Goal: Task Accomplishment & Management: Manage account settings

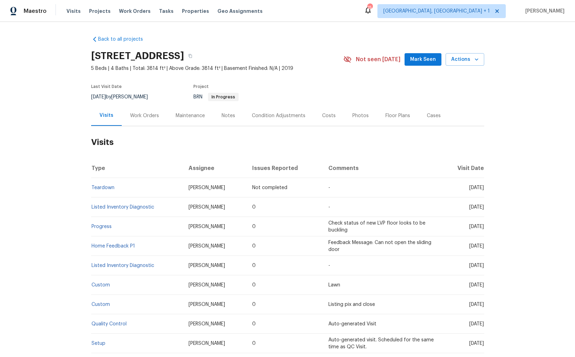
click at [138, 115] on div "Work Orders" at bounding box center [144, 115] width 29 height 7
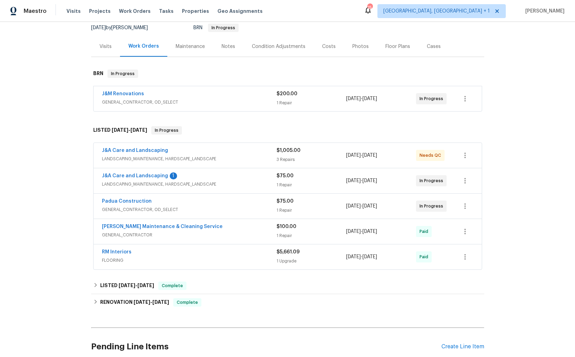
scroll to position [70, 0]
click at [117, 200] on link "Padua Construction" at bounding box center [127, 201] width 50 height 5
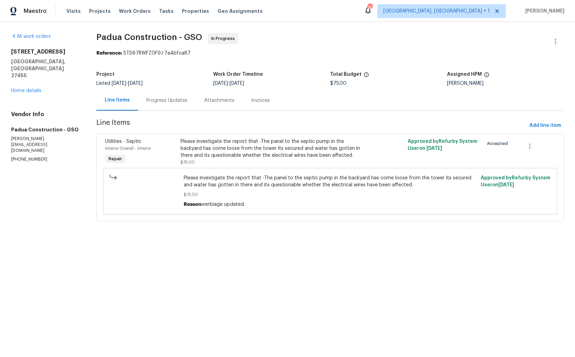
click at [177, 105] on div "Progress Updates" at bounding box center [167, 100] width 58 height 21
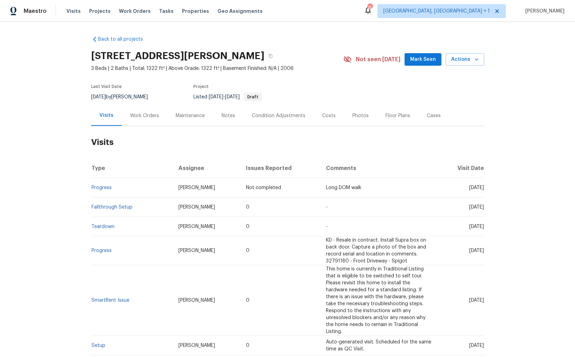
click at [146, 113] on div "Work Orders" at bounding box center [144, 115] width 29 height 7
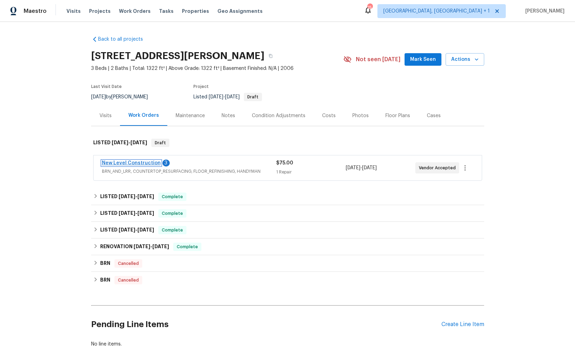
click at [133, 162] on link "New Level Construction" at bounding box center [131, 163] width 59 height 5
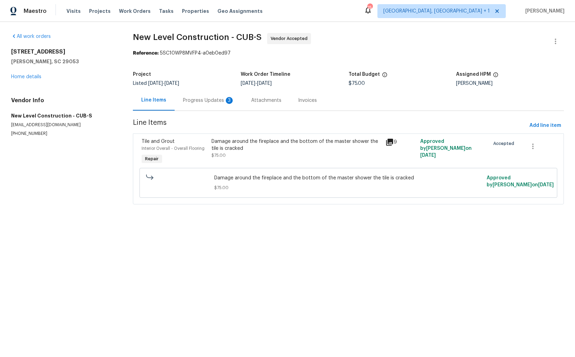
click at [194, 98] on div "Progress Updates 3" at bounding box center [208, 100] width 51 height 7
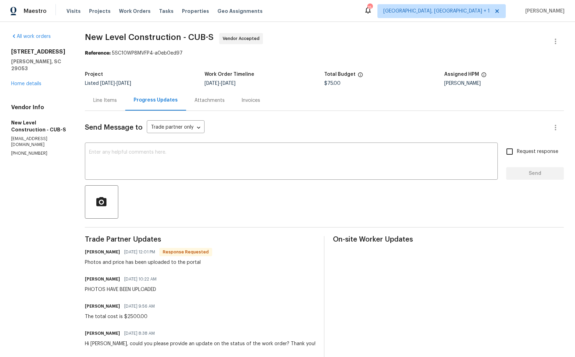
click at [117, 100] on div "Line Items" at bounding box center [105, 100] width 24 height 7
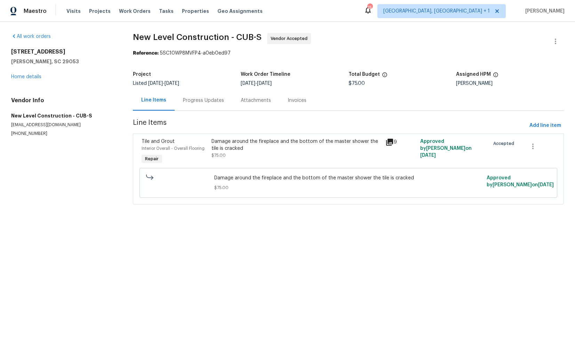
click at [227, 154] on div "Damage around the fireplace and the bottom of the master shower the tile is cra…" at bounding box center [296, 148] width 170 height 21
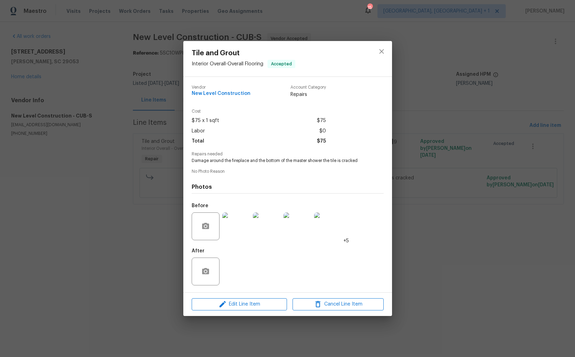
click at [234, 224] on img at bounding box center [236, 226] width 28 height 28
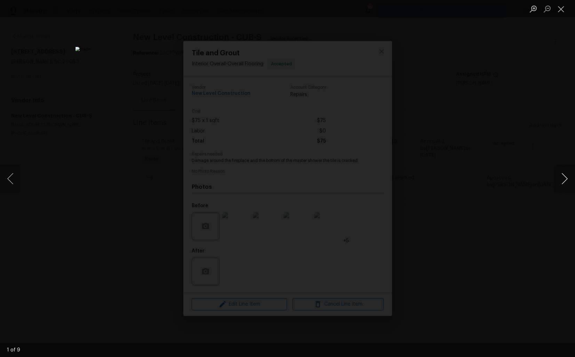
click at [563, 177] on button "Next image" at bounding box center [564, 179] width 21 height 28
click at [560, 179] on button "Next image" at bounding box center [564, 179] width 21 height 28
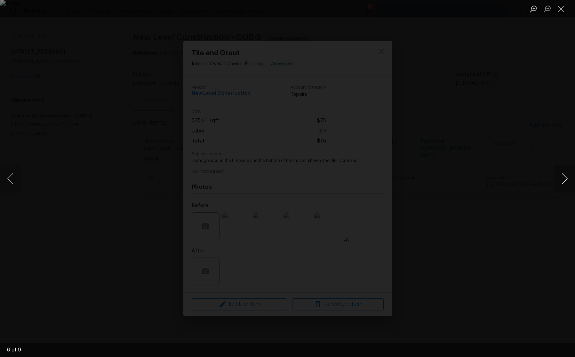
click at [560, 179] on button "Next image" at bounding box center [564, 179] width 21 height 28
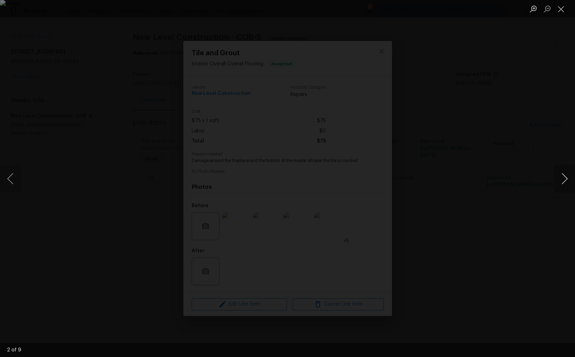
click at [560, 179] on button "Next image" at bounding box center [564, 179] width 21 height 28
click at [505, 186] on div "Lightbox" at bounding box center [287, 178] width 575 height 357
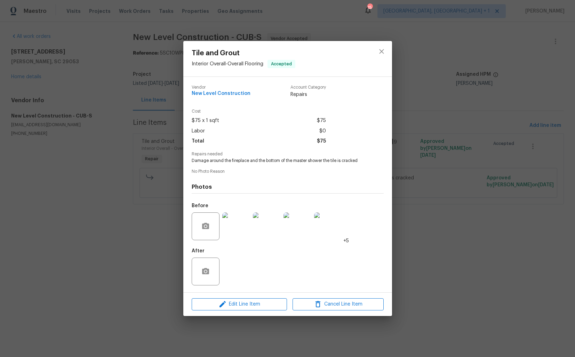
click at [472, 193] on div "Tile and Grout Interior Overall - Overall Flooring Accepted Vendor New Level Co…" at bounding box center [287, 178] width 575 height 357
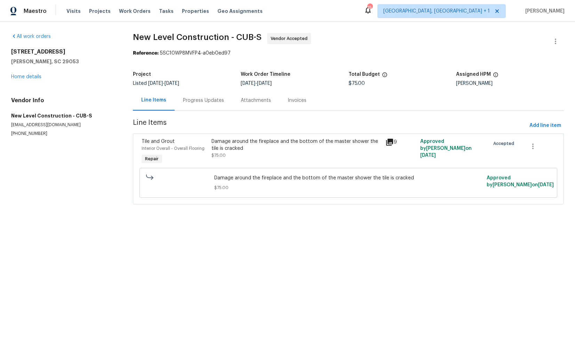
click at [219, 138] on div "Damage around the fireplace and the bottom of the master shower the tile is cra…" at bounding box center [296, 145] width 170 height 14
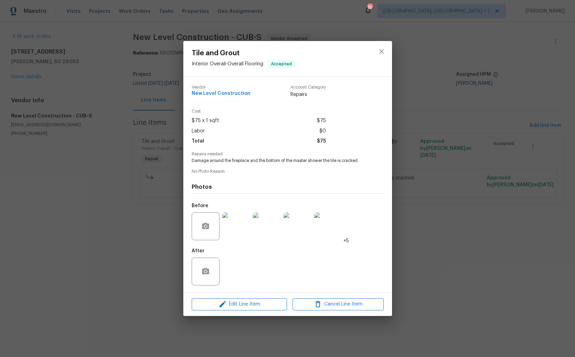
click at [243, 223] on img at bounding box center [236, 226] width 28 height 28
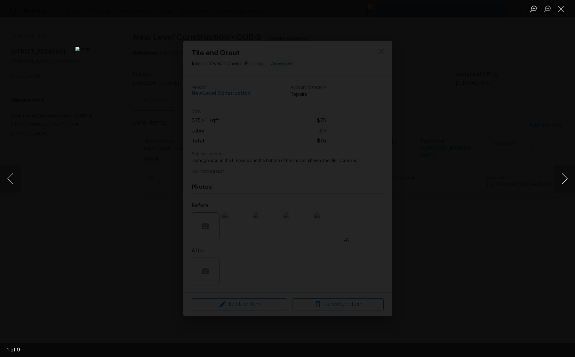
click at [557, 183] on button "Next image" at bounding box center [564, 179] width 21 height 28
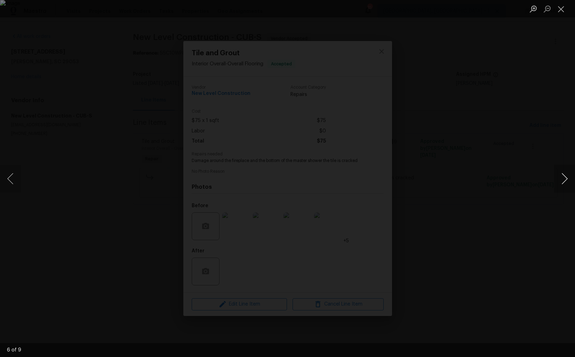
click at [557, 183] on button "Next image" at bounding box center [564, 179] width 21 height 28
click at [508, 187] on div "Lightbox" at bounding box center [287, 178] width 575 height 357
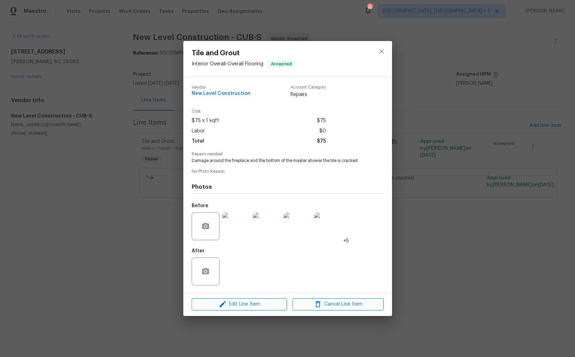
click at [460, 190] on div "Tile and Grout Interior Overall - Overall Flooring Accepted Vendor New Level Co…" at bounding box center [287, 178] width 575 height 357
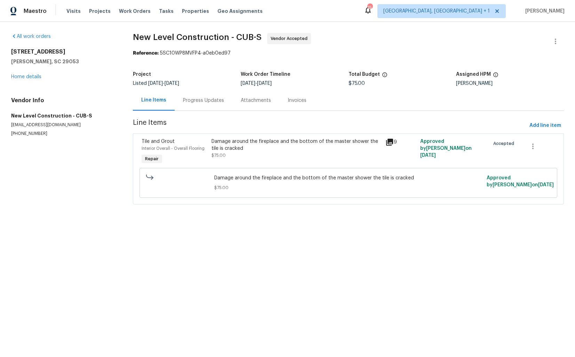
click at [200, 106] on div "Progress Updates" at bounding box center [204, 100] width 58 height 21
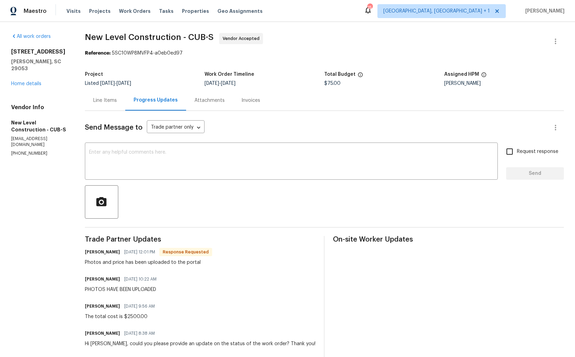
click at [108, 253] on h6 "James Owens" at bounding box center [102, 252] width 35 height 7
copy h6 "James"
click at [184, 169] on textarea at bounding box center [291, 162] width 404 height 24
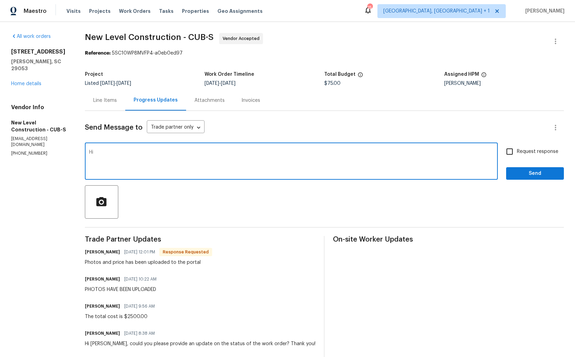
paste textarea "James"
type textarea "Hi James, kindly upload the c"
click at [140, 156] on textarea "Hi James, kindly upload the c" at bounding box center [291, 162] width 404 height 24
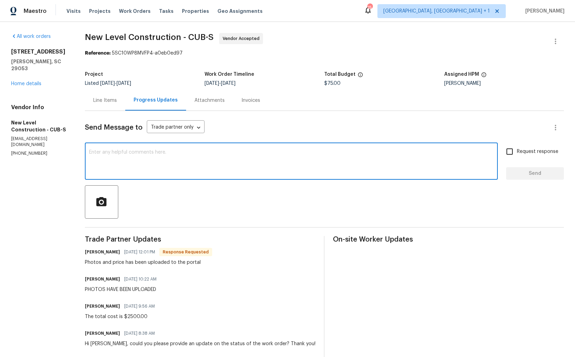
click at [107, 255] on h6 "James Owens" at bounding box center [102, 252] width 35 height 7
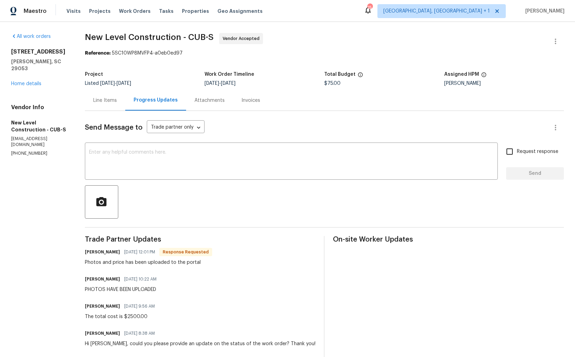
click at [107, 255] on h6 "James Owens" at bounding box center [102, 252] width 35 height 7
copy h6 "James"
click at [182, 167] on textarea at bounding box center [291, 162] width 404 height 24
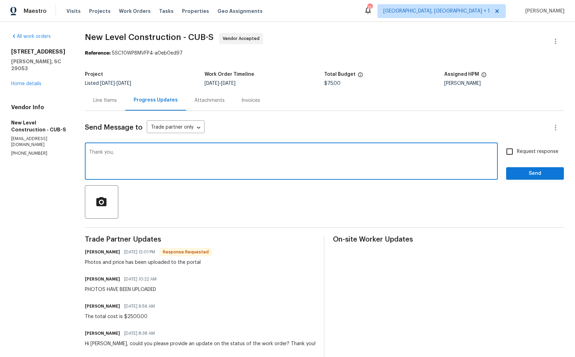
paste textarea "James"
type textarea "Thank you, James. Let me check with our BR and get back to you shortly. Thanks!"
click at [540, 177] on span "Send" at bounding box center [535, 173] width 47 height 9
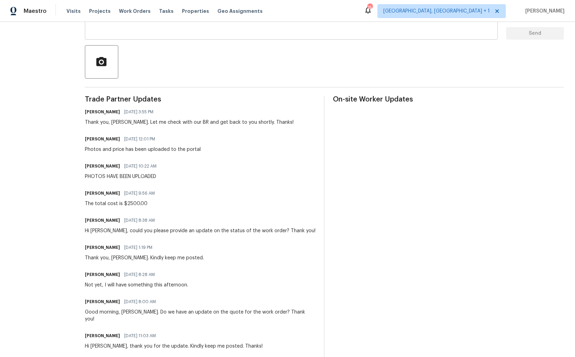
scroll to position [141, 0]
click at [124, 203] on div "The total cost is $2500.00" at bounding box center [122, 203] width 74 height 7
copy div "The total cost is $2500.00"
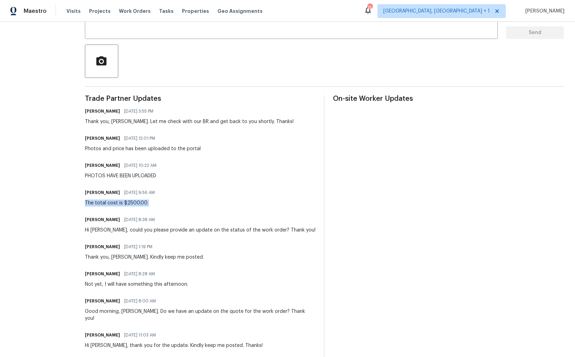
click at [127, 176] on div "PHOTOS HAVE BEEN UPLOADED" at bounding box center [123, 175] width 76 height 7
copy div "PHOTOS HAVE BEEN UPLOADED"
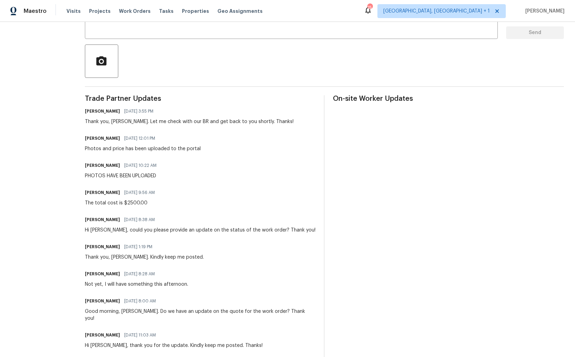
click at [135, 148] on div "Photos and price has been uploaded to the portal" at bounding box center [143, 148] width 116 height 7
copy div "Photos and price has been uploaded to the portal"
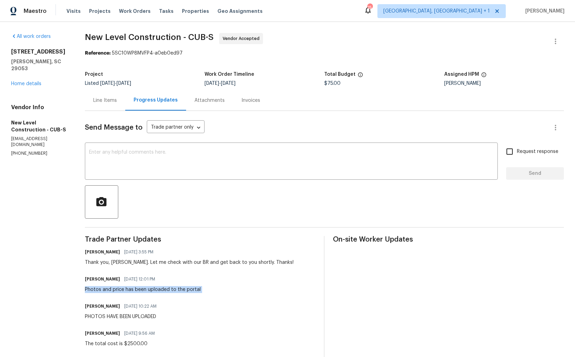
click at [340, 85] on span "$75.00" at bounding box center [332, 83] width 16 height 5
copy span "$75.00"
click at [333, 85] on span "$75.00" at bounding box center [332, 83] width 16 height 5
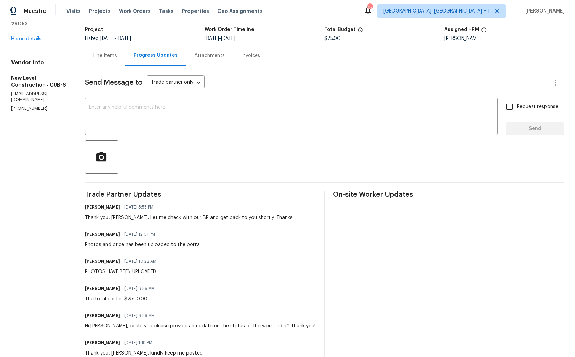
scroll to position [59, 0]
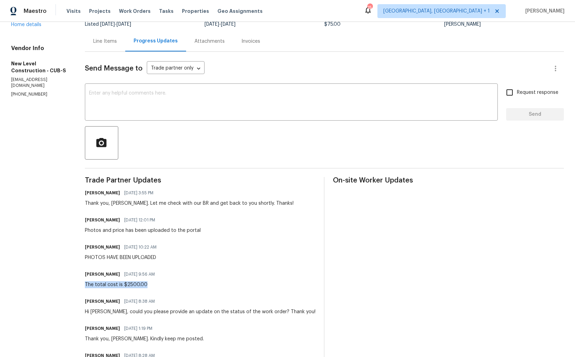
drag, startPoint x: 105, startPoint y: 284, endPoint x: 172, endPoint y: 284, distance: 67.1
click at [159, 284] on div "The total cost is $2500.00" at bounding box center [122, 284] width 74 height 7
copy div "The total cost is $2500.00"
click at [124, 258] on div "PHOTOS HAVE BEEN UPLOADED" at bounding box center [123, 257] width 76 height 7
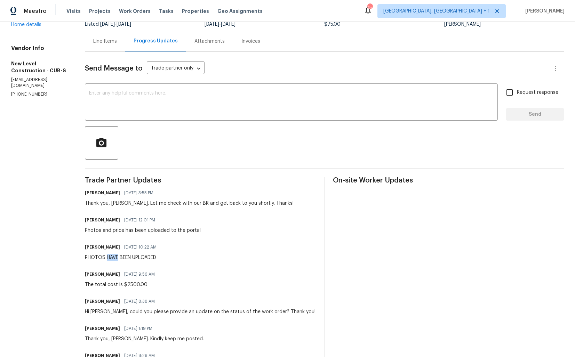
click at [124, 258] on div "PHOTOS HAVE BEEN UPLOADED" at bounding box center [123, 257] width 76 height 7
click at [123, 257] on div "PHOTOS HAVE BEEN UPLOADED" at bounding box center [123, 257] width 76 height 7
copy div "PHOTOS HAVE BEEN UPLOADED"
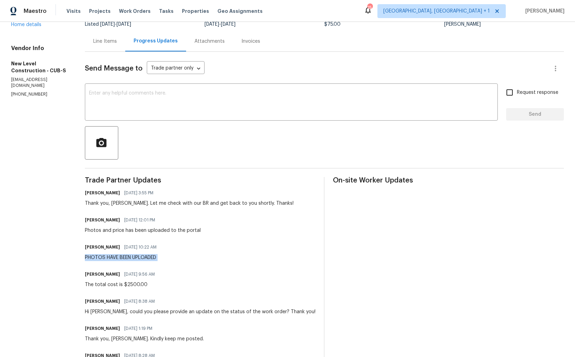
click at [130, 232] on div "Photos and price has been uploaded to the portal" at bounding box center [143, 230] width 116 height 7
copy div "Photos and price has been uploaded to the portal"
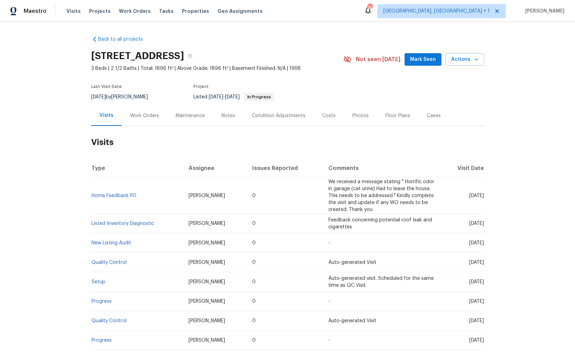
click at [144, 116] on div "Work Orders" at bounding box center [144, 115] width 29 height 7
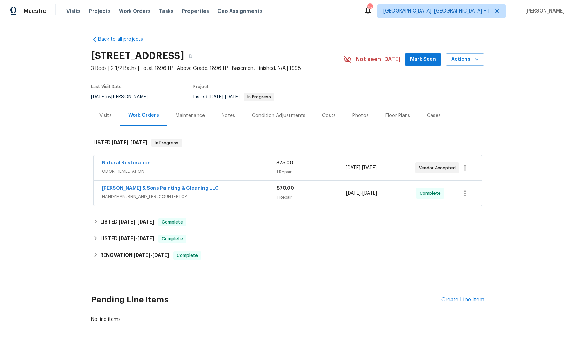
scroll to position [13, 0]
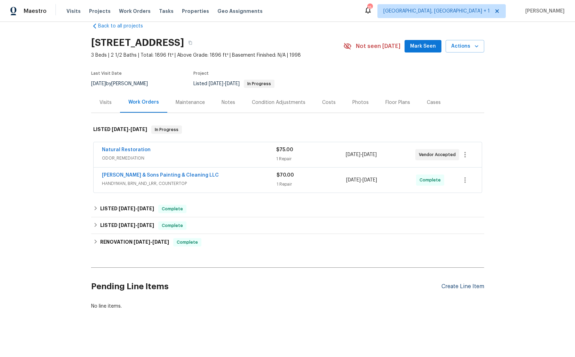
click at [453, 286] on div "Create Line Item" at bounding box center [462, 286] width 43 height 7
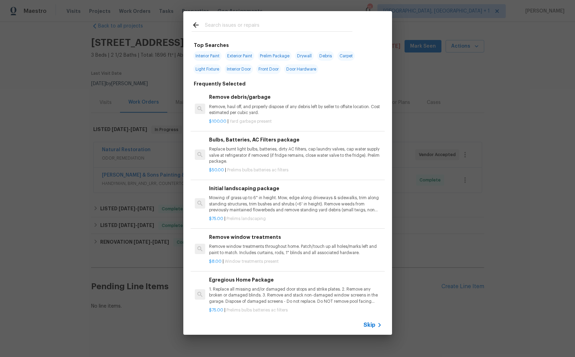
click at [263, 27] on input "text" at bounding box center [278, 26] width 147 height 10
type input "deck"
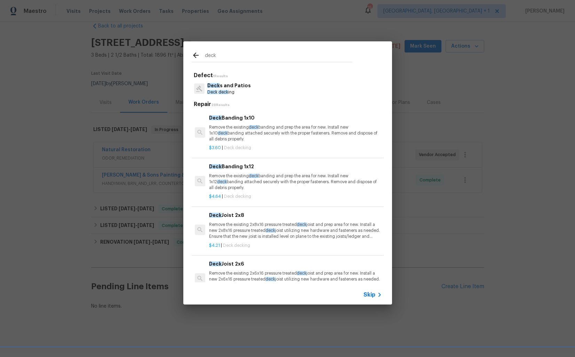
click at [237, 86] on p "Deck s and Patios" at bounding box center [228, 85] width 43 height 7
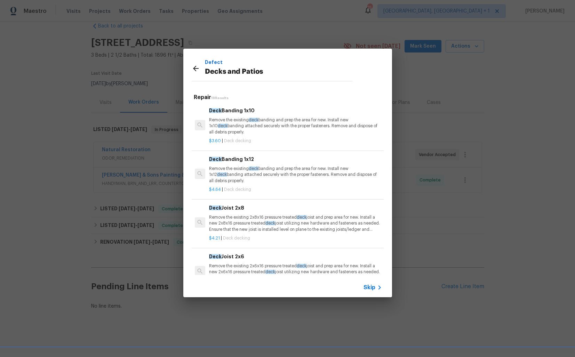
click at [222, 220] on p "Remove the existing 2x8x16 pressure treated deck joist and prep area for new. I…" at bounding box center [295, 224] width 172 height 18
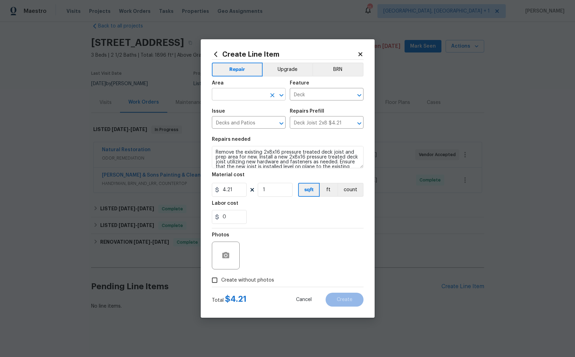
click at [227, 97] on input "text" at bounding box center [239, 95] width 54 height 11
click at [232, 111] on li "Deck / Balcony" at bounding box center [249, 110] width 74 height 11
type input "Deck / Balcony"
click at [321, 98] on input "Deck" at bounding box center [317, 95] width 54 height 11
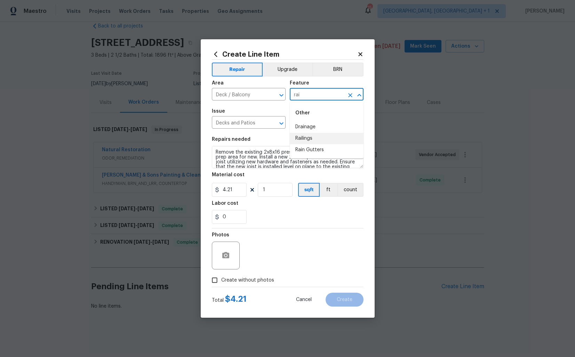
click at [309, 140] on li "Railings" at bounding box center [327, 138] width 74 height 11
click at [246, 125] on input "Decks and Patios" at bounding box center [239, 123] width 54 height 11
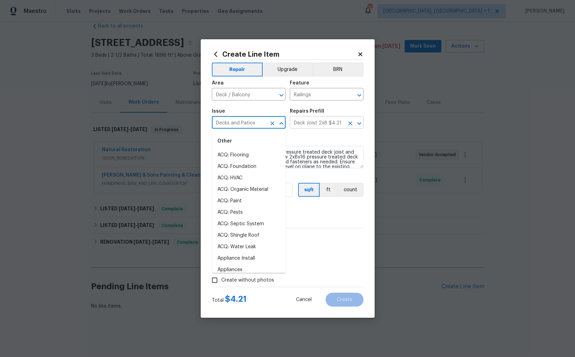
click at [321, 123] on input "Deck Joist 2x8 $4.21" at bounding box center [317, 123] width 54 height 11
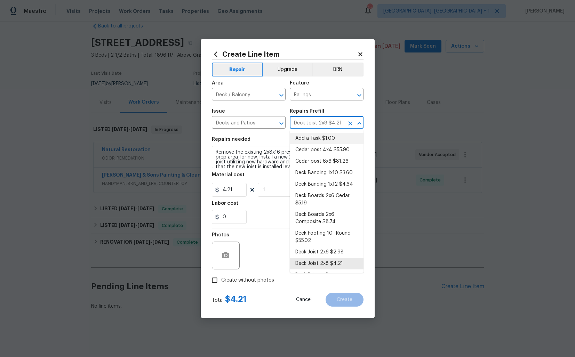
click at [316, 137] on li "Add a Task $1.00" at bounding box center [327, 138] width 74 height 11
type input "Deck"
type input "Add a Task $1.00"
type textarea "HPM to detail"
type input "1"
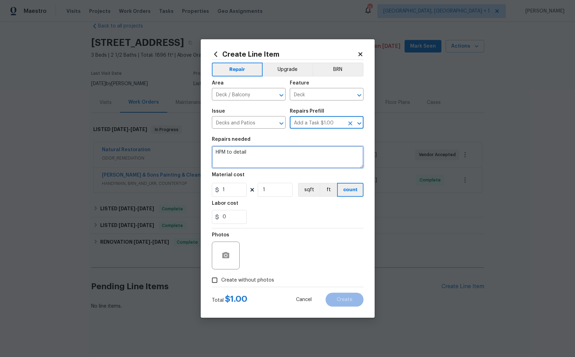
click at [282, 164] on textarea "HPM to detail" at bounding box center [288, 157] width 152 height 22
paste textarea "Rework: Feedback received that the deck railing appears loose or unstable. Plea…"
type textarea "Rework: Feedback received that the deck railing appears loose or unstable. Plea…"
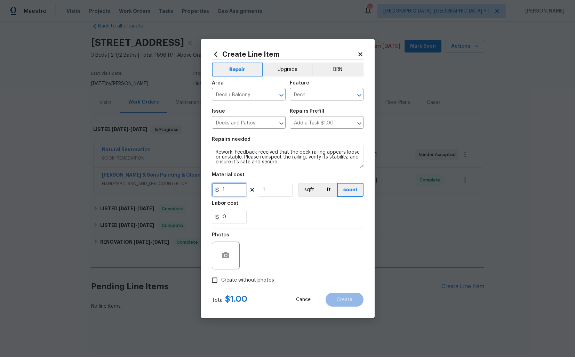
click at [237, 190] on input "1" at bounding box center [229, 190] width 35 height 14
click at [230, 280] on span "Create without photos" at bounding box center [247, 280] width 53 height 7
click at [221, 280] on input "Create without photos" at bounding box center [214, 280] width 13 height 13
checkbox input "true"
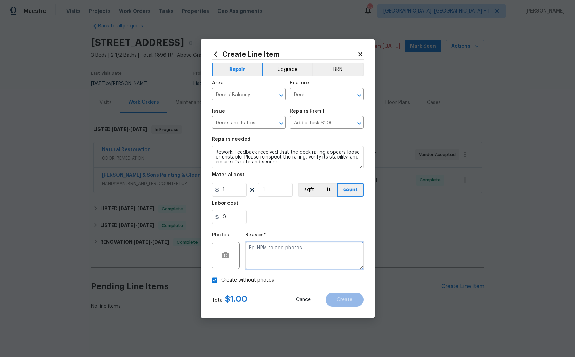
click at [282, 252] on textarea at bounding box center [304, 256] width 118 height 28
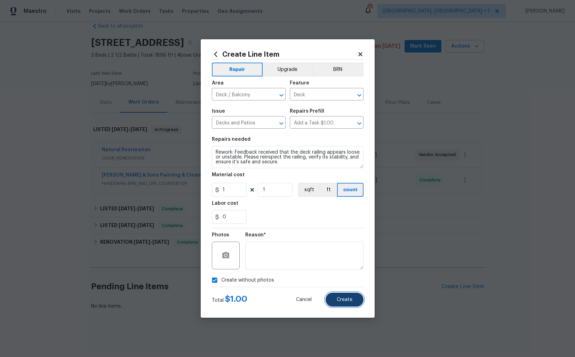
click at [341, 298] on span "Create" at bounding box center [345, 299] width 16 height 5
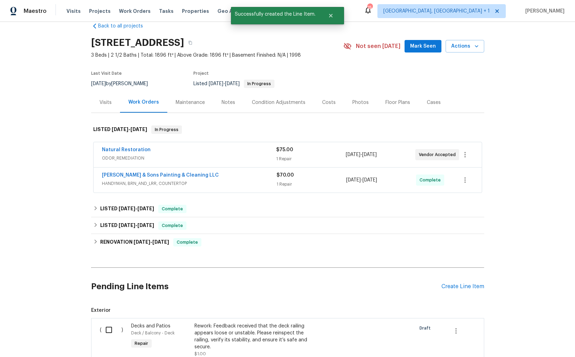
scroll to position [106, 0]
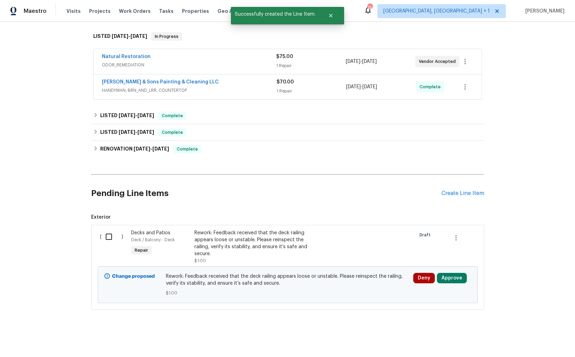
click at [106, 236] on input "checkbox" at bounding box center [112, 237] width 20 height 15
checkbox input "true"
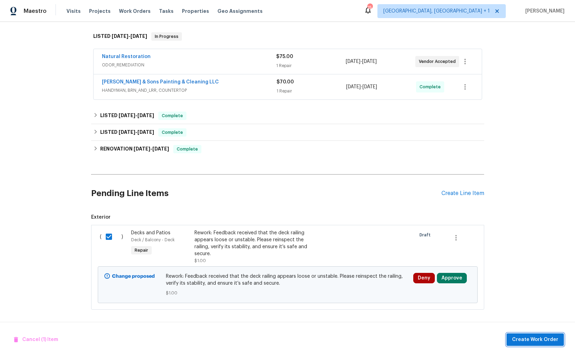
click at [525, 339] on span "Create Work Order" at bounding box center [535, 340] width 46 height 9
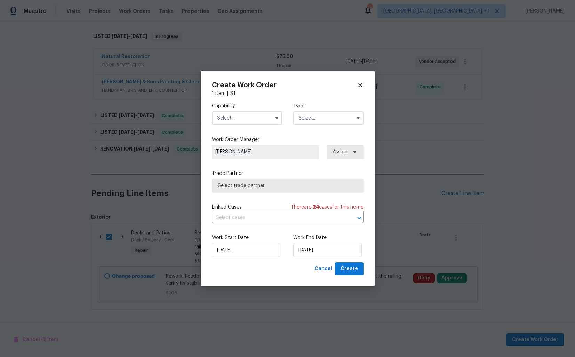
click at [255, 116] on input "text" at bounding box center [247, 118] width 70 height 14
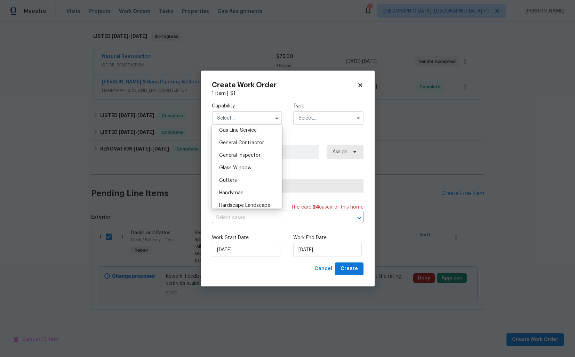
scroll to position [329, 0]
click at [234, 187] on span "Handyman" at bounding box center [231, 186] width 24 height 5
type input "Handyman"
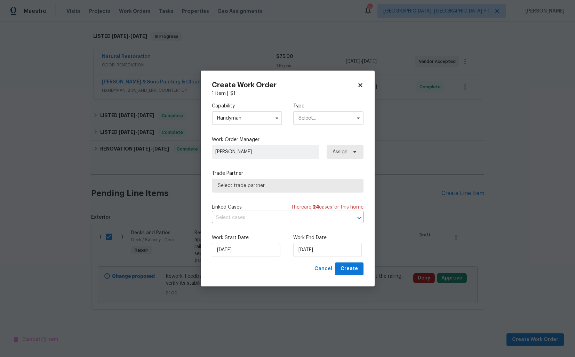
click at [307, 116] on input "text" at bounding box center [328, 118] width 70 height 14
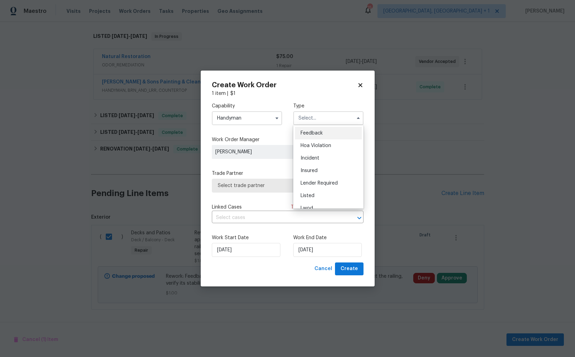
click at [311, 131] on span "Feedback" at bounding box center [311, 133] width 22 height 5
type input "Feedback"
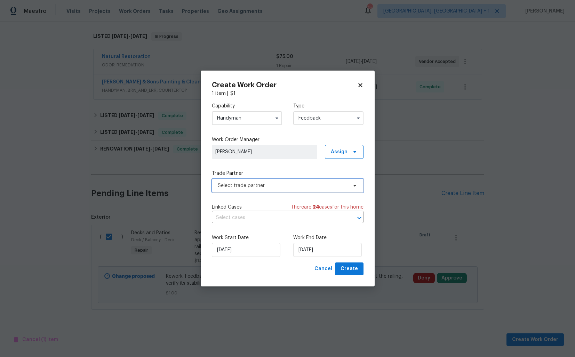
click at [227, 185] on span "Select trade partner" at bounding box center [283, 185] width 130 height 7
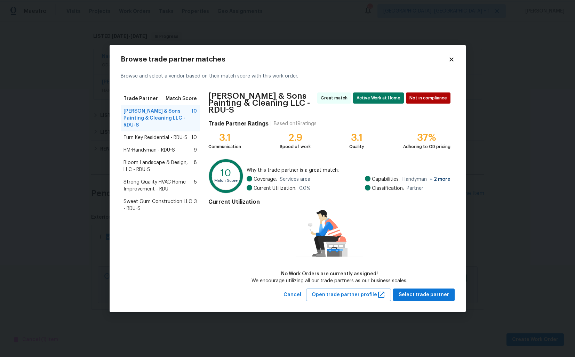
click at [83, 193] on body "Maestro Visits Projects Work Orders Tasks Properties Geo Assignments 15 Albuque…" at bounding box center [287, 178] width 575 height 357
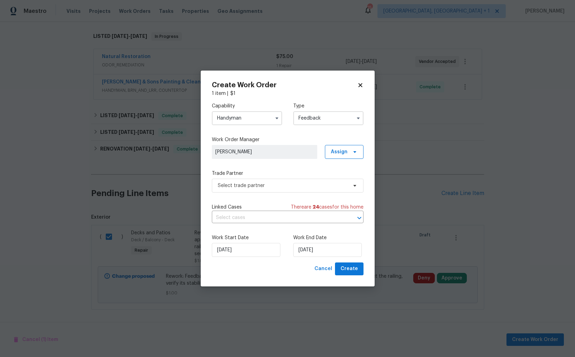
click at [237, 123] on input "Handyman" at bounding box center [247, 118] width 70 height 14
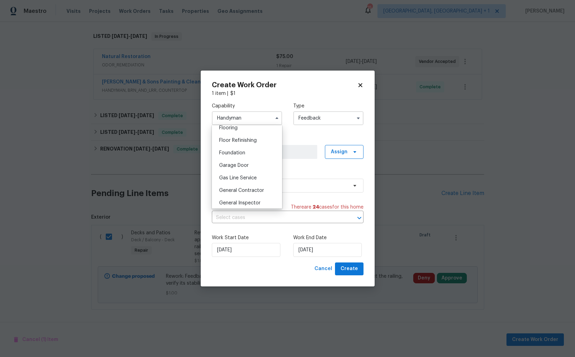
scroll to position [275, 0]
click at [235, 188] on span "General Contractor" at bounding box center [241, 190] width 45 height 5
type input "General Contractor"
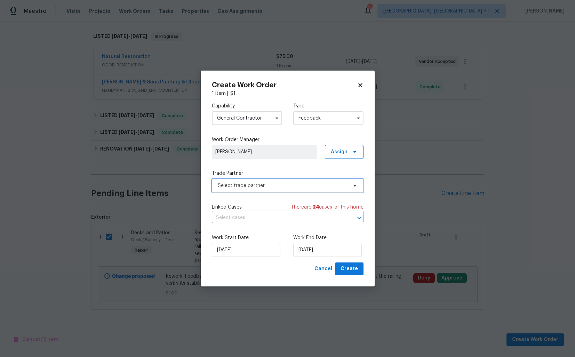
click at [268, 186] on span "Select trade partner" at bounding box center [283, 185] width 130 height 7
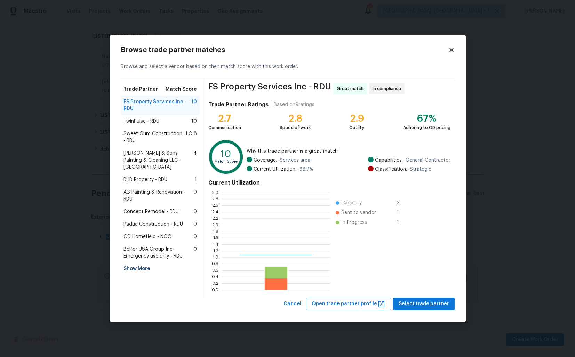
scroll to position [97, 108]
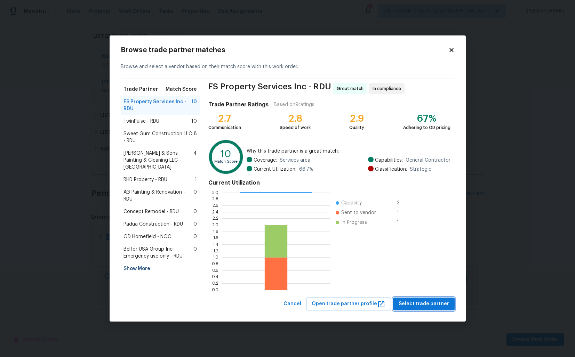
click at [417, 304] on span "Select trade partner" at bounding box center [424, 304] width 50 height 9
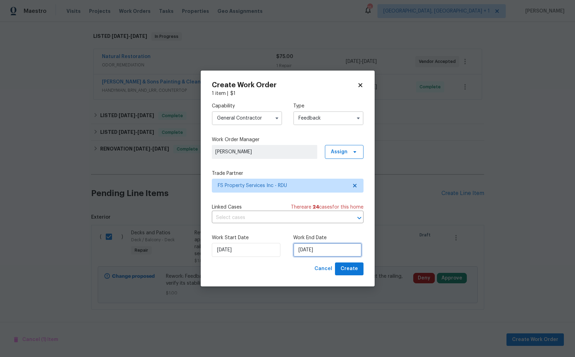
click at [314, 250] on input "06/10/2025" at bounding box center [327, 250] width 69 height 14
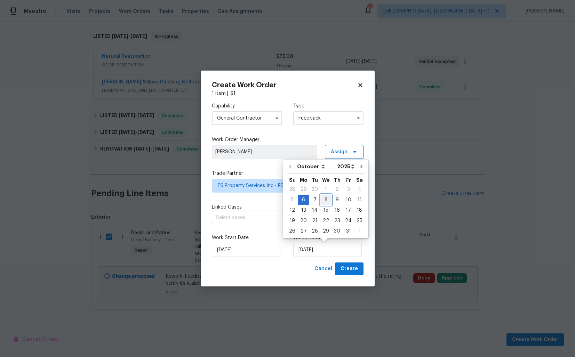
click at [325, 199] on div "8" at bounding box center [325, 200] width 11 height 10
type input "08/10/2025"
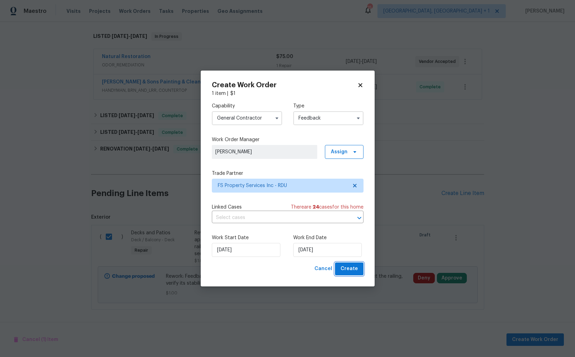
click at [346, 267] on span "Create" at bounding box center [348, 269] width 17 height 9
checkbox input "false"
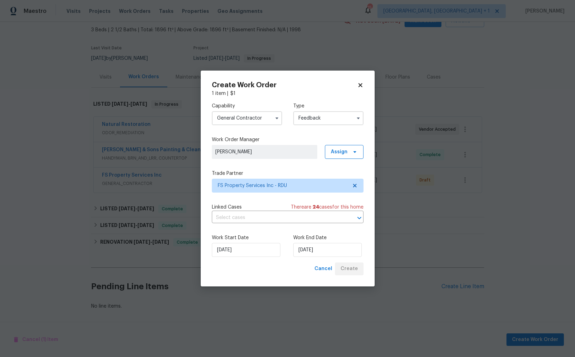
scroll to position [39, 0]
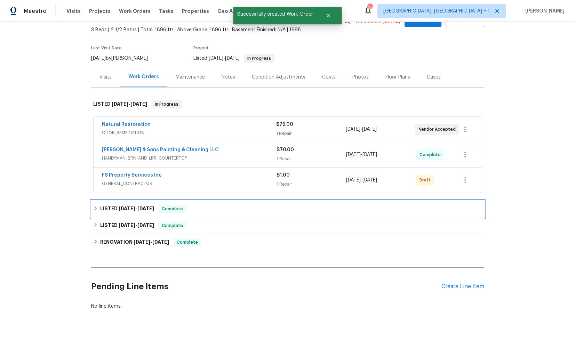
click at [122, 209] on span "9/8/25" at bounding box center [127, 208] width 17 height 5
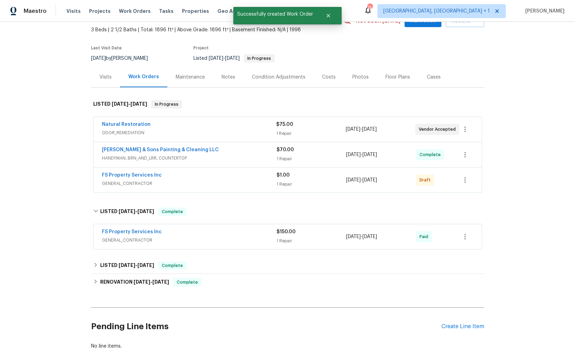
click at [168, 234] on div "FS Property Services Inc" at bounding box center [189, 232] width 175 height 8
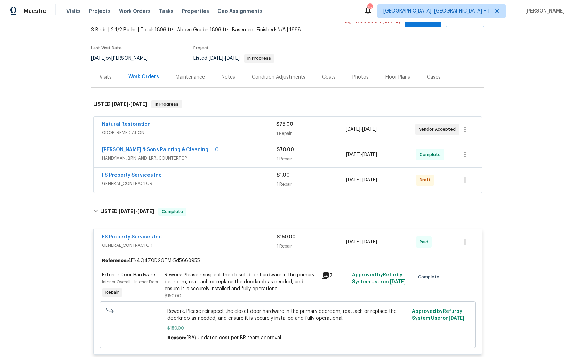
click at [181, 238] on div "FS Property Services Inc" at bounding box center [189, 238] width 175 height 8
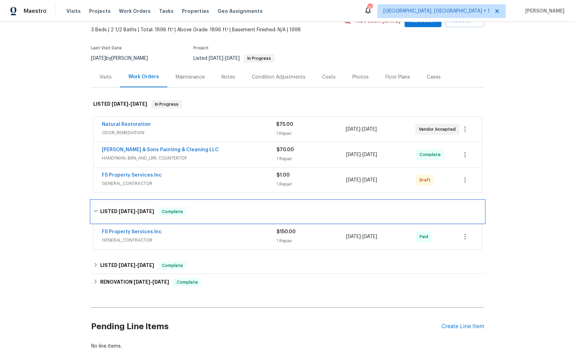
click at [200, 213] on div "LISTED 9/8/25 - 9/10/25 Complete" at bounding box center [287, 212] width 389 height 8
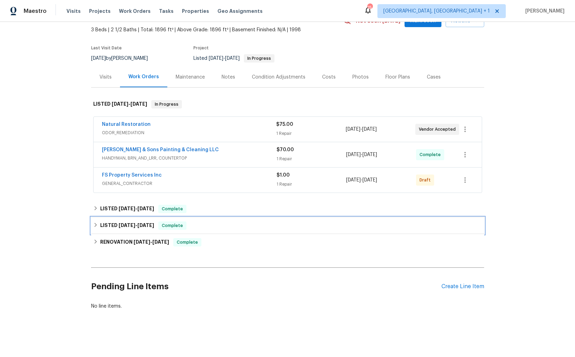
click at [196, 226] on div "LISTED 8/28/25 - 8/29/25 Complete" at bounding box center [287, 226] width 389 height 8
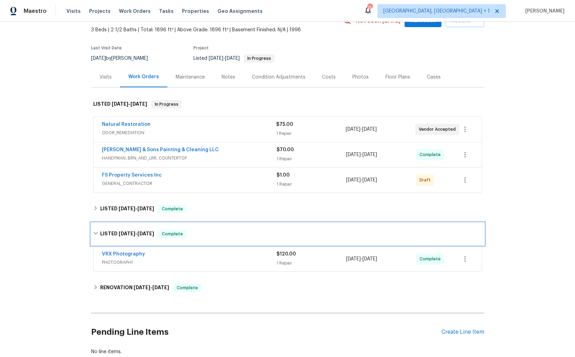
scroll to position [84, 0]
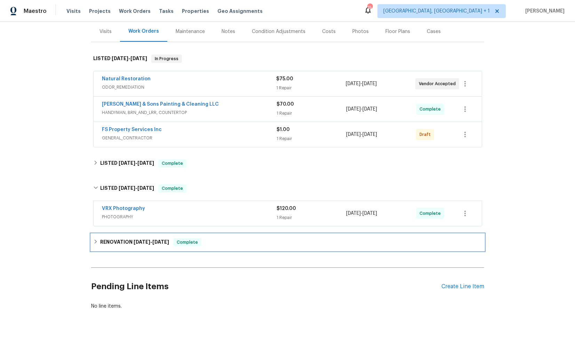
click at [210, 243] on div "RENOVATION 8/4/25 - 8/22/25 Complete" at bounding box center [287, 242] width 389 height 8
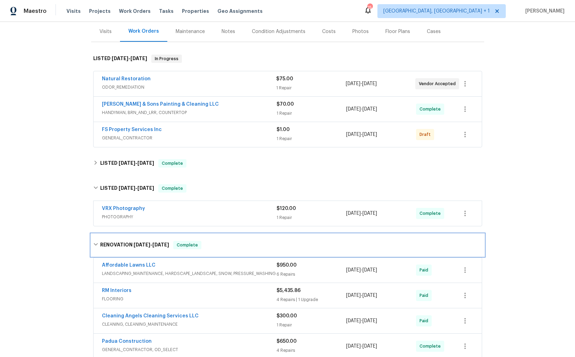
click at [210, 243] on div "RENOVATION 8/4/25 - 8/22/25 Complete" at bounding box center [287, 245] width 389 height 8
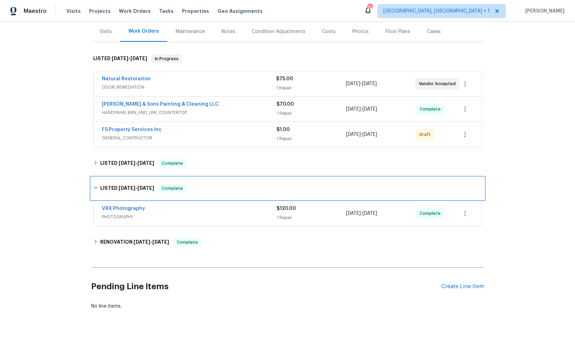
click at [211, 187] on div "LISTED 8/28/25 - 8/29/25 Complete" at bounding box center [287, 188] width 389 height 8
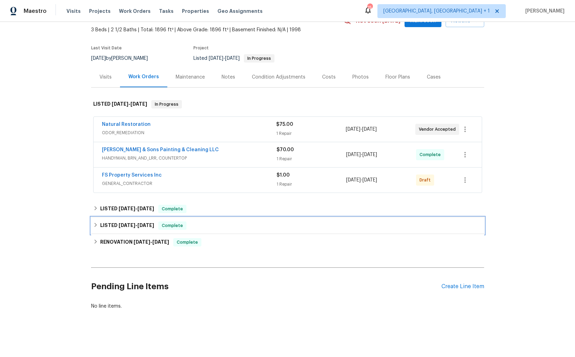
scroll to position [39, 0]
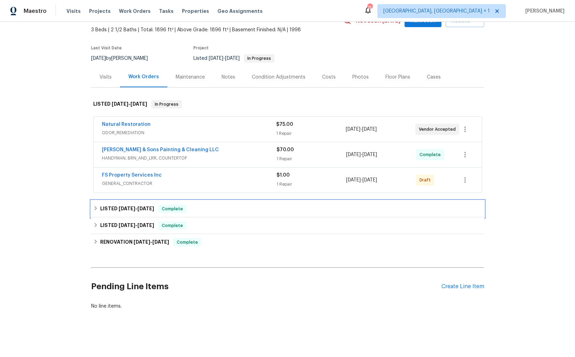
click at [136, 208] on span "9/8/25 - 9/10/25" at bounding box center [136, 208] width 35 height 5
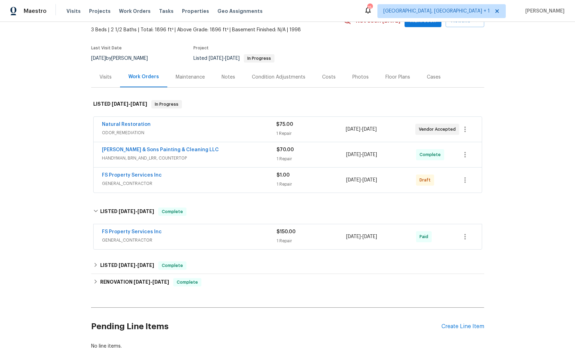
click at [163, 233] on div "FS Property Services Inc" at bounding box center [189, 232] width 175 height 8
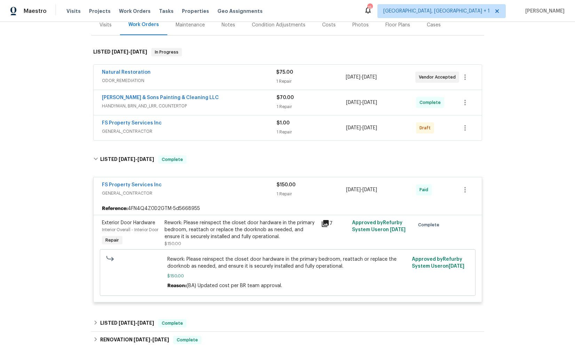
scroll to position [92, 0]
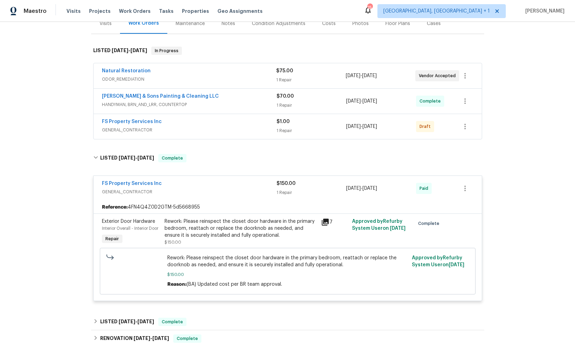
click at [179, 186] on div "FS Property Services Inc" at bounding box center [189, 184] width 175 height 8
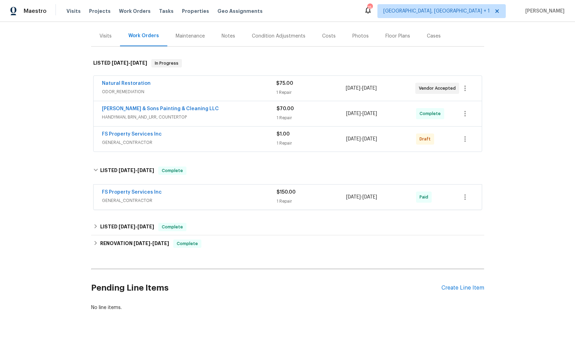
scroll to position [79, 0]
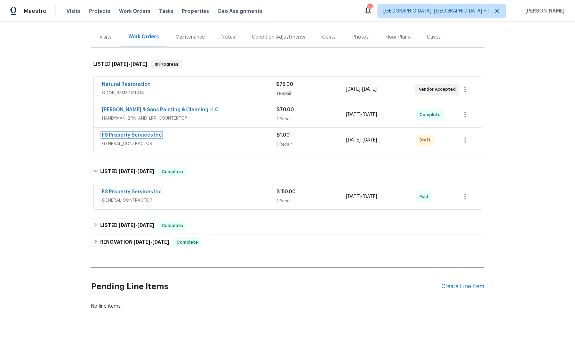
click at [142, 137] on link "FS Property Services Inc" at bounding box center [132, 135] width 60 height 5
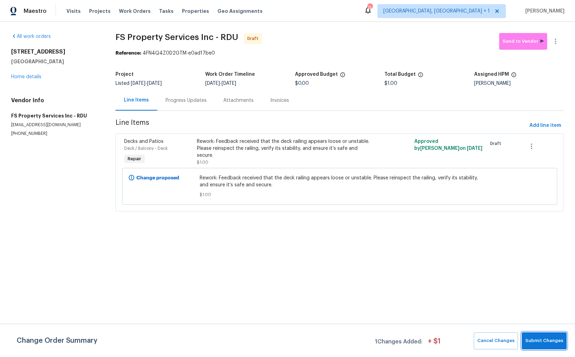
click at [542, 335] on button "Submit Changes" at bounding box center [544, 340] width 45 height 17
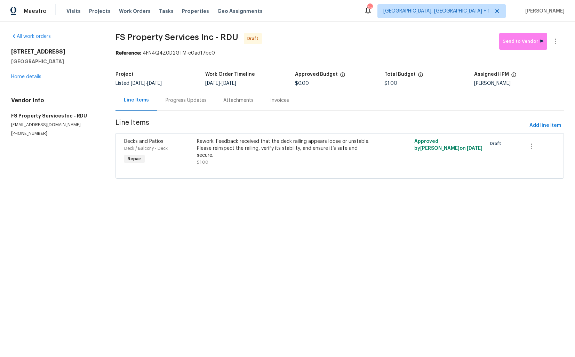
click at [184, 100] on div "Progress Updates" at bounding box center [186, 100] width 41 height 7
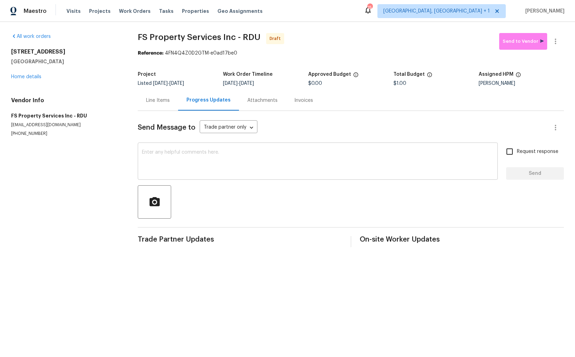
click at [201, 160] on textarea at bounding box center [318, 162] width 352 height 24
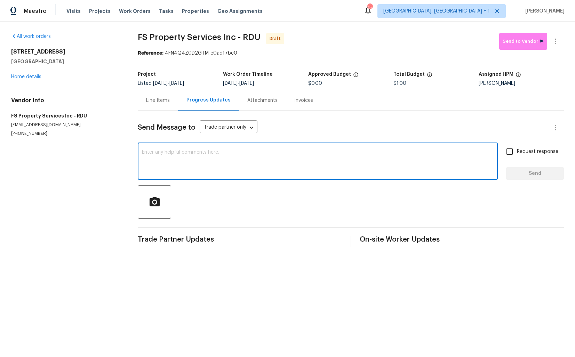
click at [156, 104] on div "Line Items" at bounding box center [158, 100] width 40 height 21
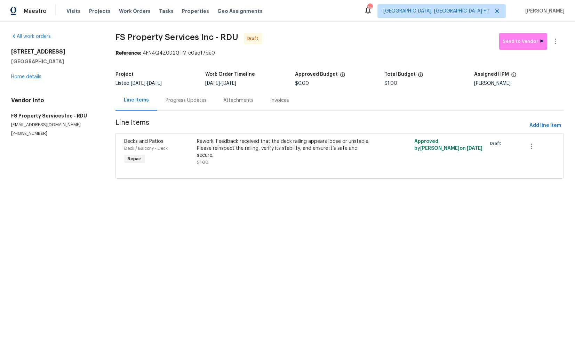
click at [177, 96] on div "Progress Updates" at bounding box center [186, 100] width 58 height 21
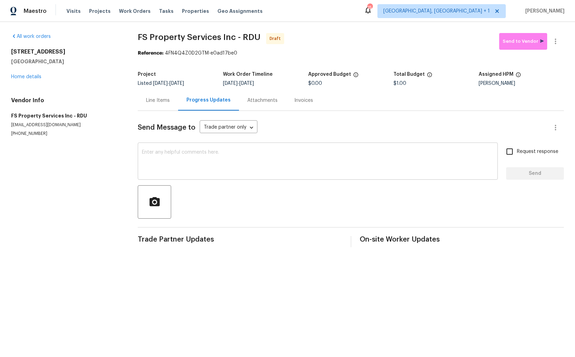
click at [219, 164] on textarea at bounding box center [318, 162] width 352 height 24
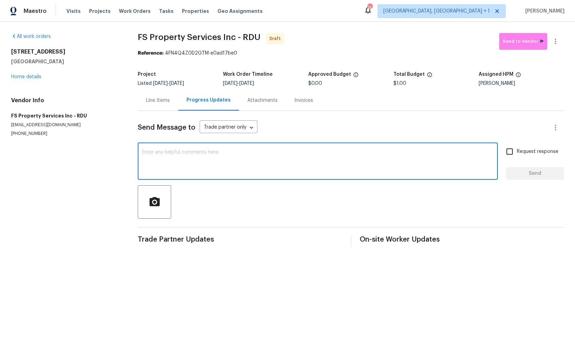
click at [247, 167] on textarea at bounding box center [318, 162] width 352 height 24
paste textarea "Hi this is Arvind with Opendoor. I’m confirming you received the WO for the pro…"
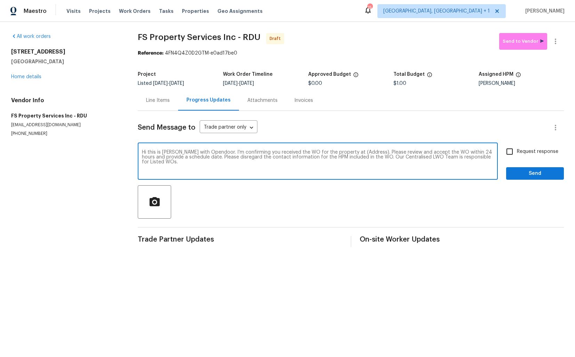
drag, startPoint x: 363, startPoint y: 153, endPoint x: 341, endPoint y: 153, distance: 21.6
click at [341, 153] on textarea "Hi this is Arvind with Opendoor. I’m confirming you received the WO for the pro…" at bounding box center [318, 162] width 352 height 24
paste textarea "125 River Hills Dr, Clayton, NC 27527"
type textarea "Hi this is Arvind with Opendoor. I’m confirming you received the WO for the pro…"
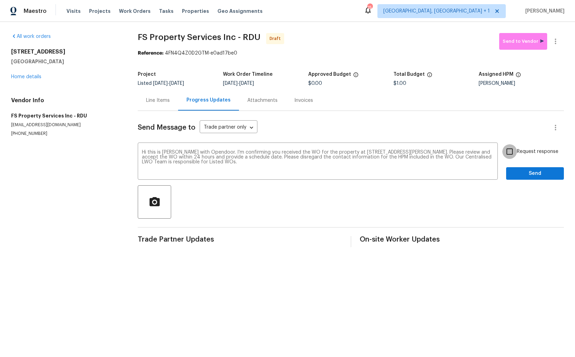
click at [510, 152] on input "Request response" at bounding box center [509, 151] width 15 height 15
checkbox input "true"
click at [523, 175] on span "Send" at bounding box center [535, 173] width 47 height 9
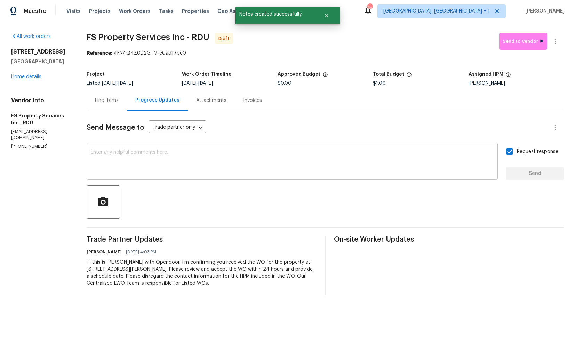
click at [233, 146] on div "x ​" at bounding box center [292, 161] width 411 height 35
paste textarea "Attention All Work Orders must include before-photos (both close-up and wide-an…"
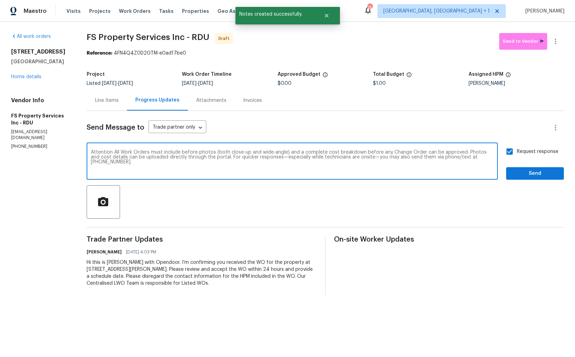
type textarea "Attention All Work Orders must include before-photos (both close-up and wide-an…"
click at [520, 176] on span "Send" at bounding box center [535, 173] width 47 height 9
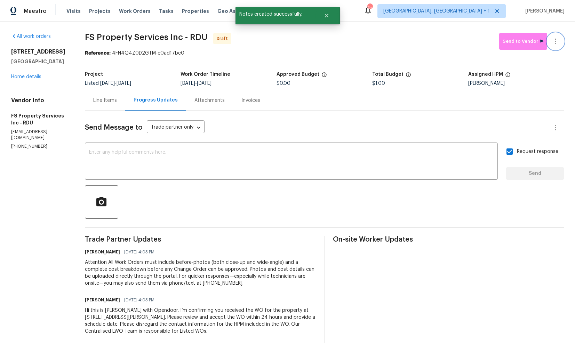
click at [557, 46] on button "button" at bounding box center [555, 41] width 17 height 17
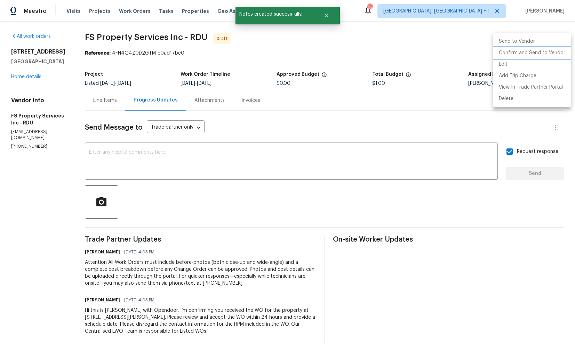
click at [527, 56] on li "Confirm and Send to Vendor" at bounding box center [532, 52] width 78 height 11
click at [362, 61] on div at bounding box center [287, 178] width 575 height 357
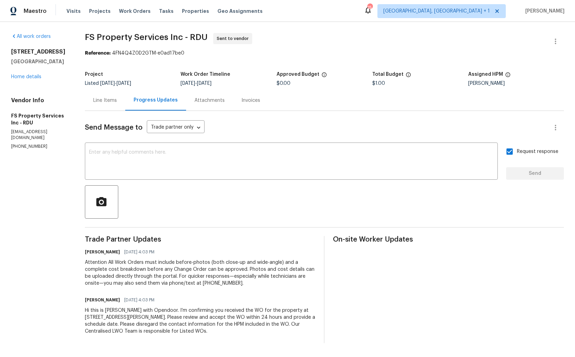
click at [92, 37] on div "All work orders 125 River Hills Dr Clayton, NC 27527 Home details Vendor Info F…" at bounding box center [287, 188] width 575 height 332
copy span "FS Property Services Inc - RDU"
click at [194, 57] on div "Reference: 4FN4Q4Z0D2GTM-e0ad17be0" at bounding box center [324, 53] width 479 height 7
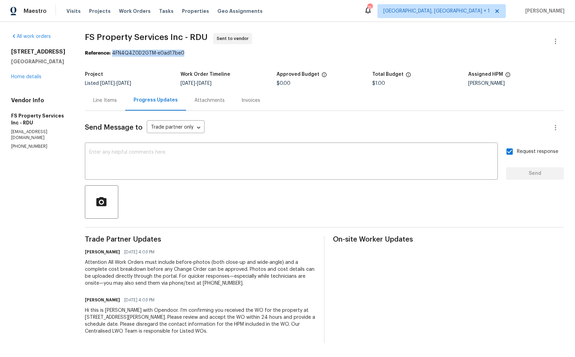
drag, startPoint x: 122, startPoint y: 53, endPoint x: 225, endPoint y: 53, distance: 102.6
click at [225, 53] on div "Reference: 4FN4Q4Z0D2GTM-e0ad17be0" at bounding box center [324, 53] width 479 height 7
copy div "4FN4Q4Z0D2GTM-e0ad17be0"
click at [268, 65] on section "FS Property Services Inc - RDU Sent to vendor Reference: 4FN4Q4Z0D2GTM-e0ad17be…" at bounding box center [324, 188] width 479 height 310
click at [31, 75] on link "Home details" at bounding box center [26, 76] width 30 height 5
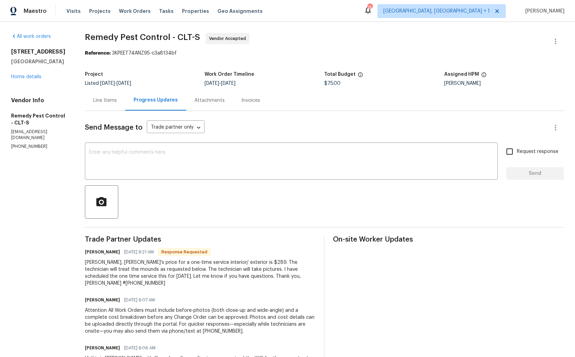
click at [109, 98] on div "Line Items" at bounding box center [105, 100] width 24 height 7
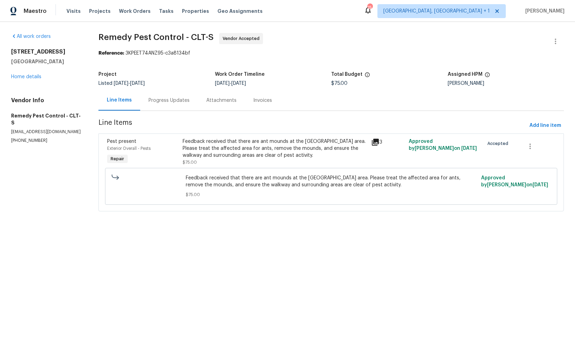
click at [230, 150] on div "Feedback received that there are ant mounds at the front walkway area. Please t…" at bounding box center [275, 148] width 184 height 21
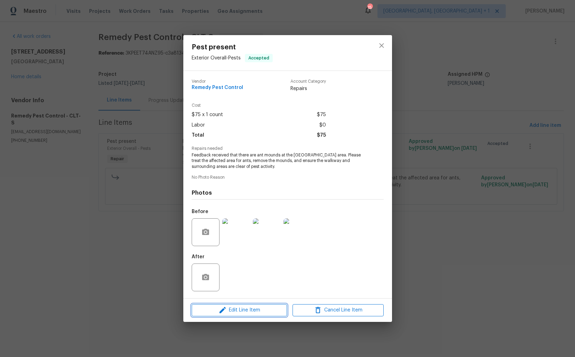
click at [235, 312] on span "Edit Line Item" at bounding box center [239, 310] width 91 height 9
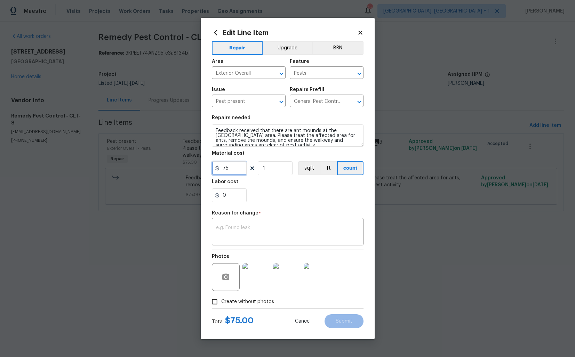
click at [229, 174] on input "75" at bounding box center [229, 168] width 35 height 14
type input "289"
click at [259, 227] on textarea at bounding box center [287, 232] width 143 height 15
click at [264, 235] on textarea at bounding box center [287, 232] width 143 height 15
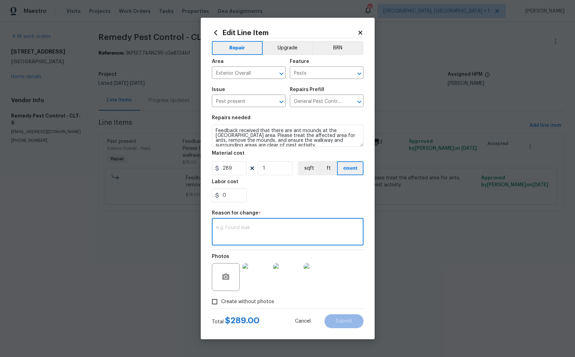
paste textarea "(AM) Updated per vendor’s final cost."
type textarea "(AM) Updated per vendor’s final cost."
click at [339, 321] on span "Submit" at bounding box center [344, 321] width 17 height 5
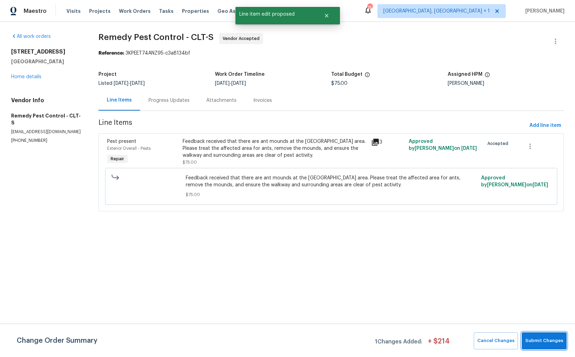
click at [534, 344] on span "Submit Changes" at bounding box center [544, 341] width 38 height 8
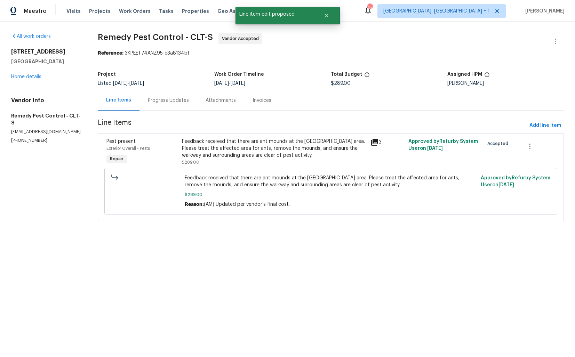
click at [171, 102] on div "Progress Updates" at bounding box center [168, 100] width 41 height 7
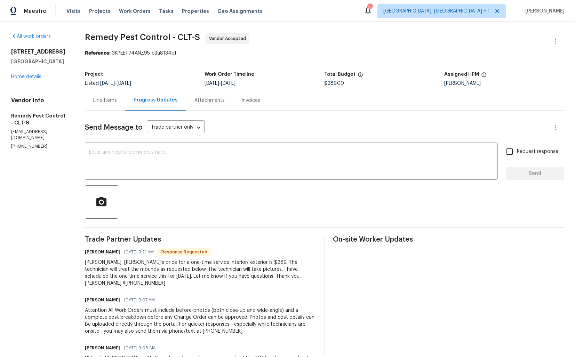
click at [96, 253] on h6 "Brandon" at bounding box center [102, 252] width 35 height 7
copy h6 "Brandon"
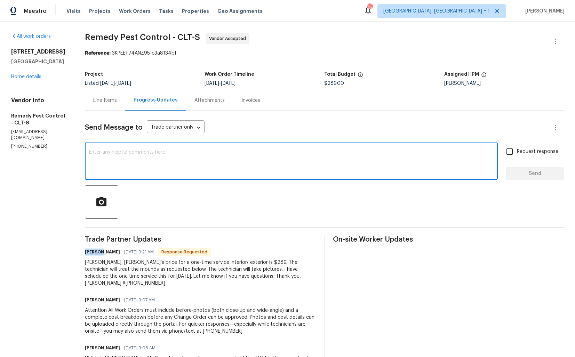
click at [165, 165] on textarea at bounding box center [291, 162] width 404 height 24
paste textarea "Brandon"
click at [95, 152] on textarea "HI Brandon, cost has been updated" at bounding box center [291, 162] width 404 height 24
click at [181, 154] on textarea "Hi Brandon, cost has been updated" at bounding box center [291, 162] width 404 height 24
type textarea "Hi Brandon, cost has been updated. Kindly keep me posted. Thanks!"
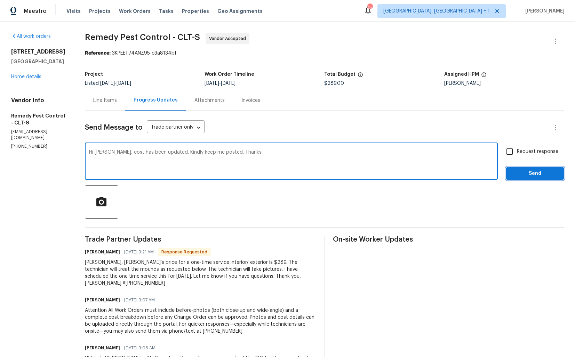
click at [528, 174] on span "Send" at bounding box center [535, 173] width 47 height 9
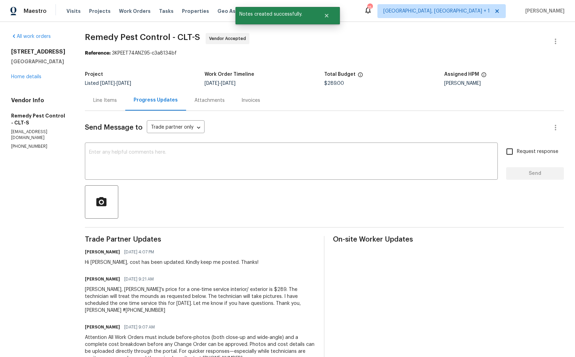
click at [115, 296] on div "Arvind, Remedy's price for a one-time service interior/ exterior is $289. The t…" at bounding box center [200, 300] width 231 height 28
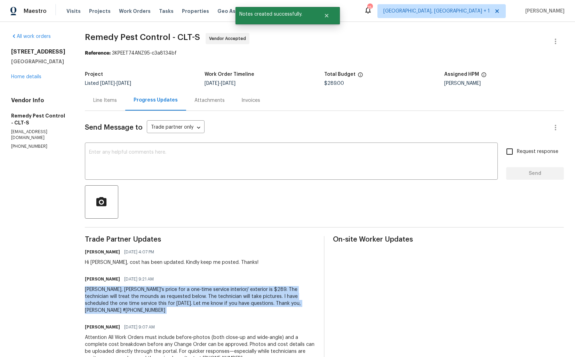
copy div "Arvind, Remedy's price for a one-time service interior/ exterior is $289. The t…"
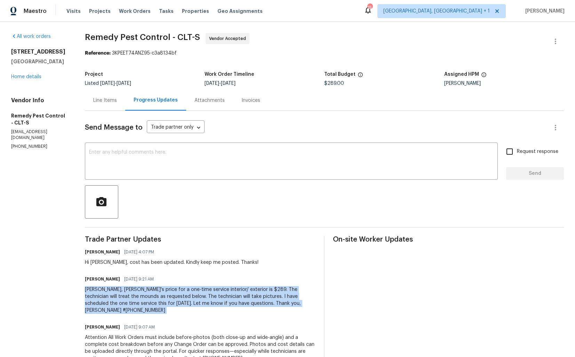
click at [182, 79] on div "Project" at bounding box center [145, 76] width 120 height 9
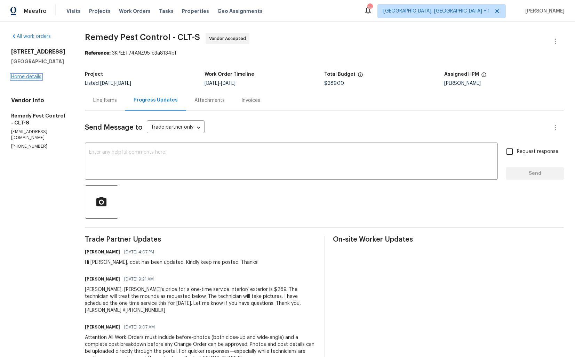
click at [29, 75] on link "Home details" at bounding box center [26, 76] width 30 height 5
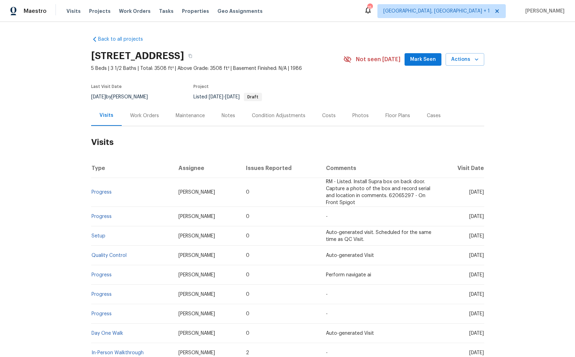
click at [141, 117] on div "Work Orders" at bounding box center [144, 115] width 29 height 7
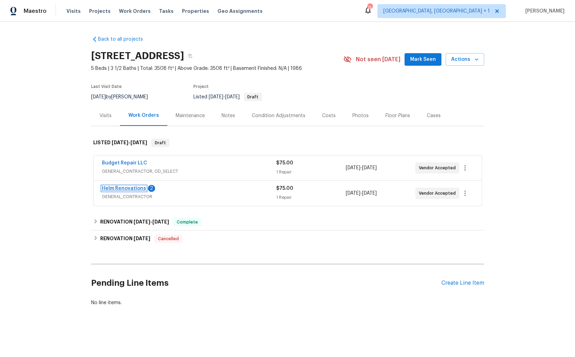
click at [123, 186] on link "Helm Renovations" at bounding box center [124, 188] width 44 height 5
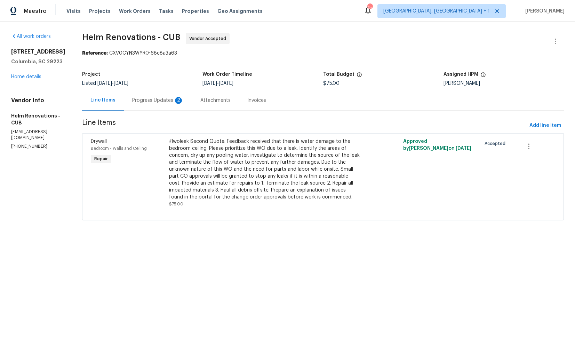
click at [170, 98] on div "Progress Updates 2" at bounding box center [157, 100] width 51 height 7
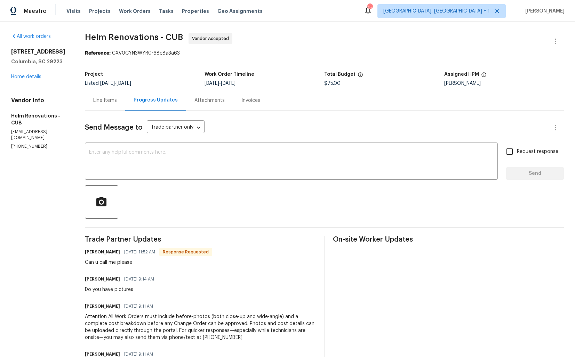
click at [113, 107] on div "Line Items" at bounding box center [105, 100] width 40 height 21
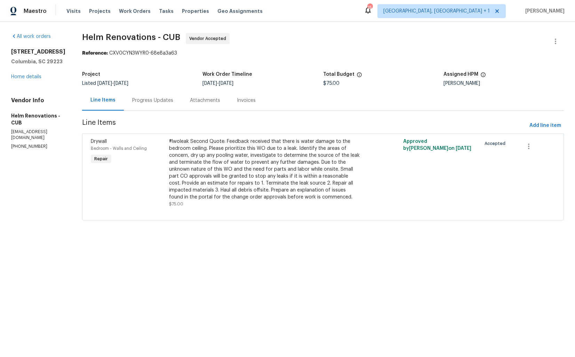
click at [173, 100] on div "Progress Updates" at bounding box center [152, 100] width 41 height 7
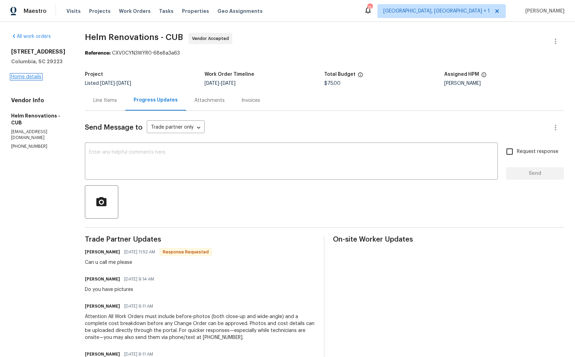
click at [35, 79] on link "Home details" at bounding box center [26, 76] width 30 height 5
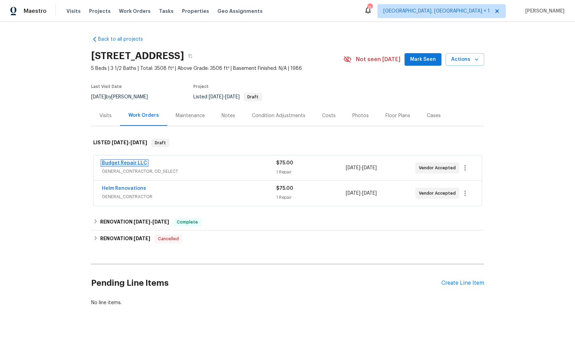
click at [127, 161] on link "Budget Repair LLC" at bounding box center [124, 163] width 45 height 5
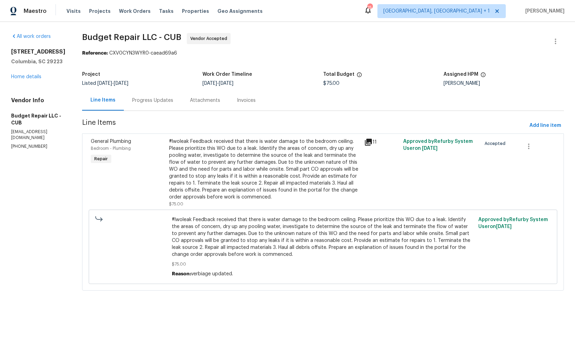
click at [258, 159] on div "#lwoleak Feedback received that there is water damage to the bedroom ceiling. P…" at bounding box center [264, 169] width 191 height 63
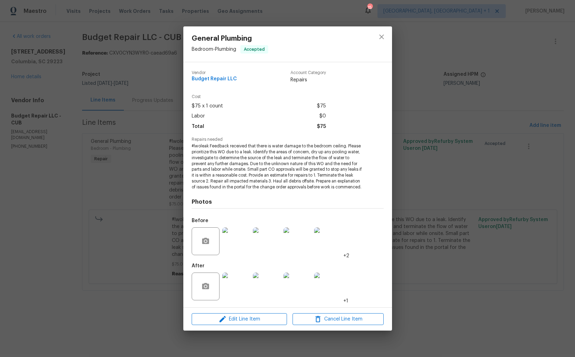
click at [240, 246] on img at bounding box center [236, 241] width 28 height 28
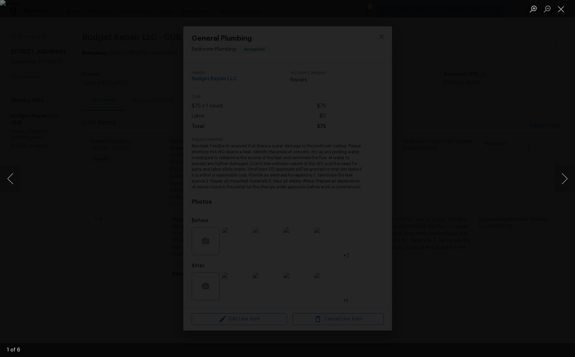
click at [502, 147] on div "Lightbox" at bounding box center [287, 178] width 575 height 357
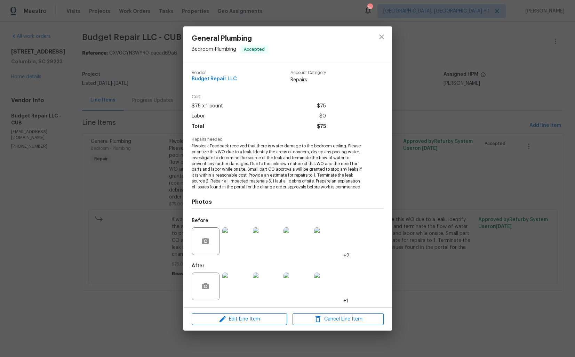
click at [456, 142] on div "General Plumbing Bedroom - Plumbing Accepted Vendor Budget Repair LLC Account C…" at bounding box center [287, 178] width 575 height 357
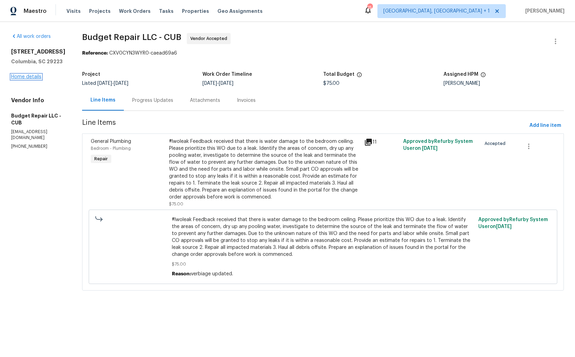
click at [35, 79] on link "Home details" at bounding box center [26, 76] width 30 height 5
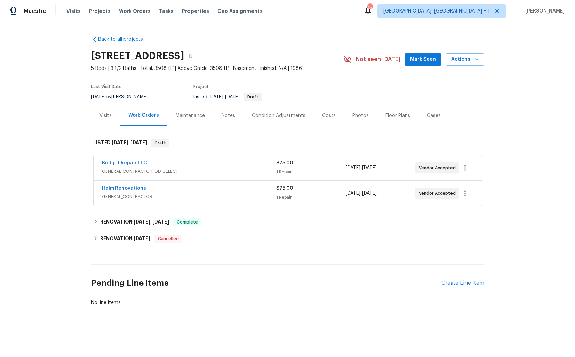
click at [114, 189] on link "Helm Renovations" at bounding box center [124, 188] width 44 height 5
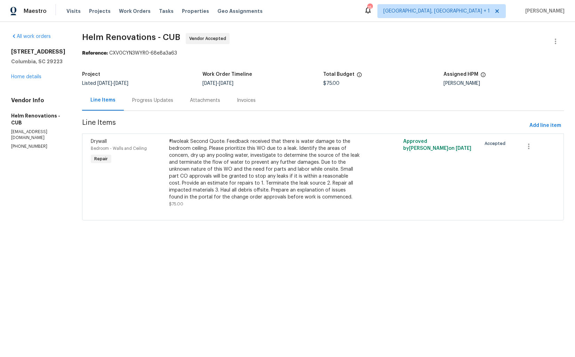
click at [167, 104] on div "Progress Updates" at bounding box center [153, 100] width 58 height 21
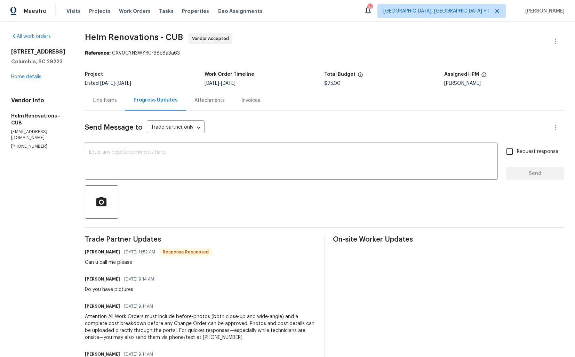
scroll to position [52, 0]
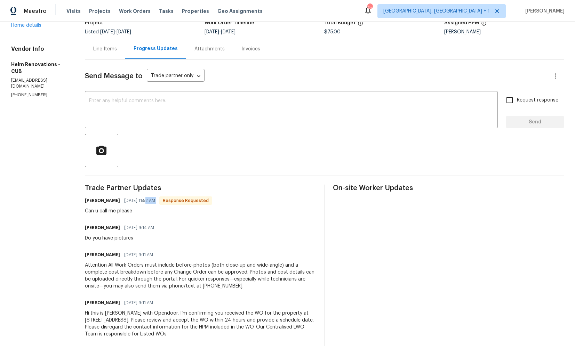
drag, startPoint x: 154, startPoint y: 199, endPoint x: 178, endPoint y: 199, distance: 24.0
click at [178, 199] on div "Hector Martinez 10/06/2025 11:52 AM Response Requested" at bounding box center [148, 201] width 127 height 10
click at [155, 202] on span "10/06/2025 11:52 AM" at bounding box center [139, 200] width 31 height 7
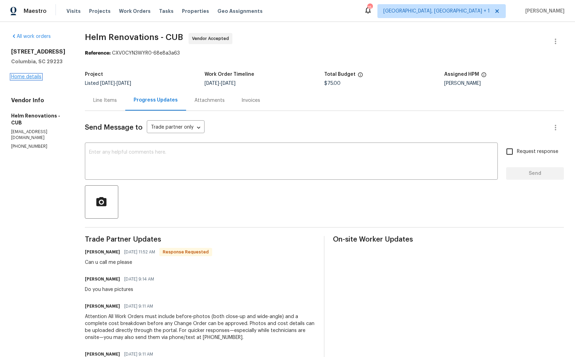
click at [23, 75] on link "Home details" at bounding box center [26, 76] width 30 height 5
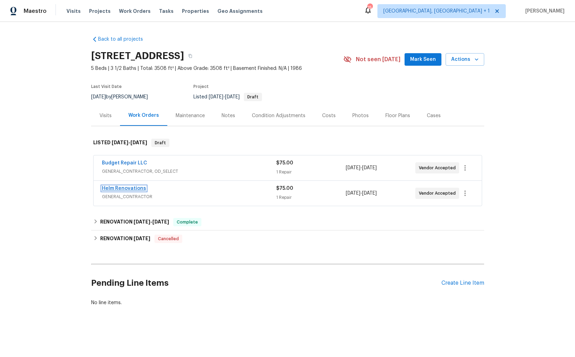
click at [121, 188] on link "Helm Renovations" at bounding box center [124, 188] width 44 height 5
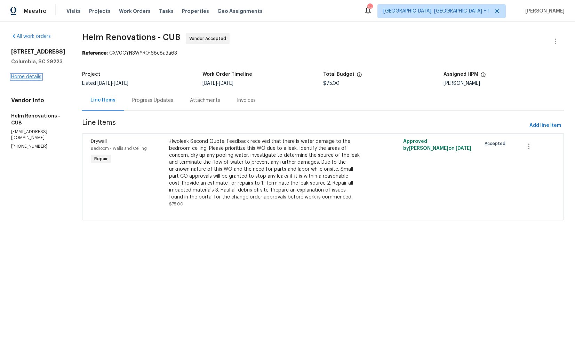
click at [32, 78] on link "Home details" at bounding box center [26, 76] width 30 height 5
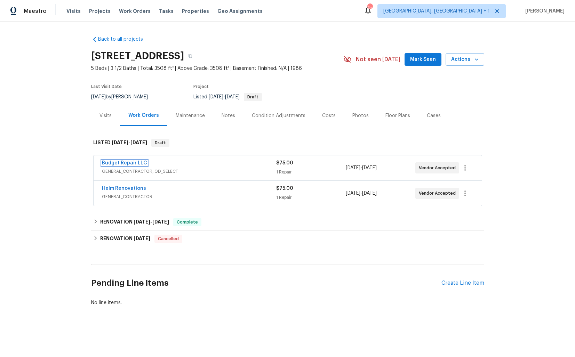
click at [136, 164] on link "Budget Repair LLC" at bounding box center [124, 163] width 45 height 5
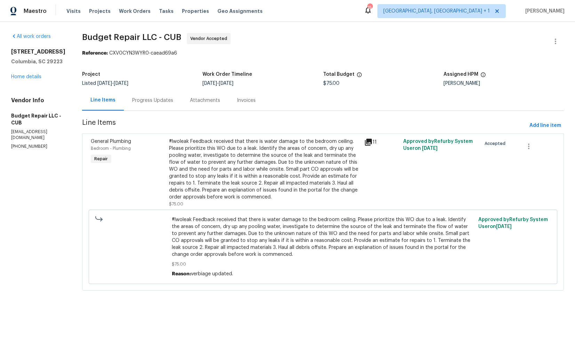
click at [298, 166] on div "#lwoleak Feedback received that there is water damage to the bedroom ceiling. P…" at bounding box center [264, 169] width 191 height 63
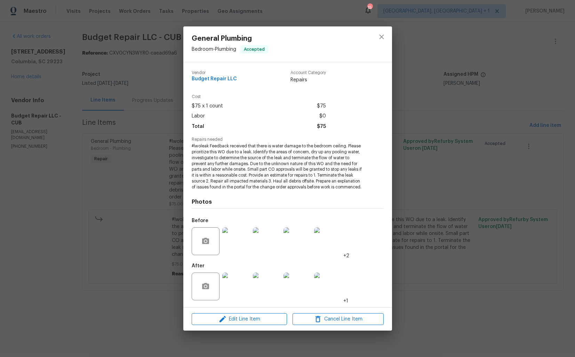
click at [240, 240] on img at bounding box center [236, 241] width 28 height 28
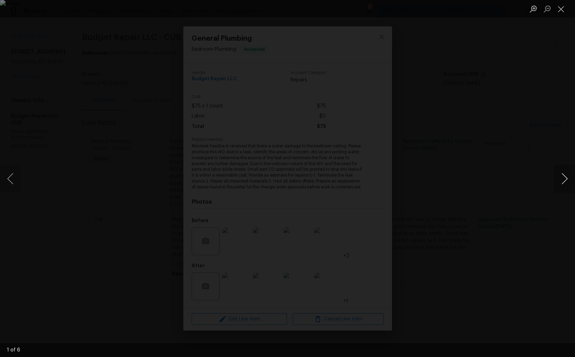
click at [560, 181] on button "Next image" at bounding box center [564, 179] width 21 height 28
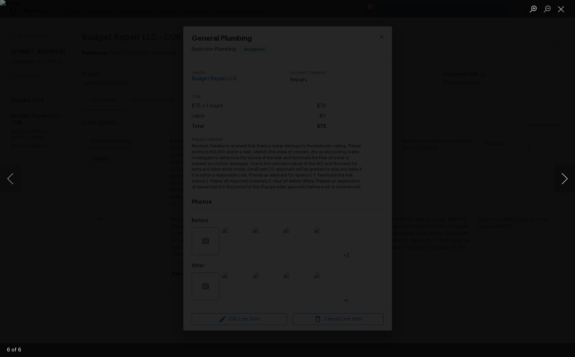
click at [560, 181] on button "Next image" at bounding box center [564, 179] width 21 height 28
click at [495, 180] on div "Lightbox" at bounding box center [287, 178] width 575 height 357
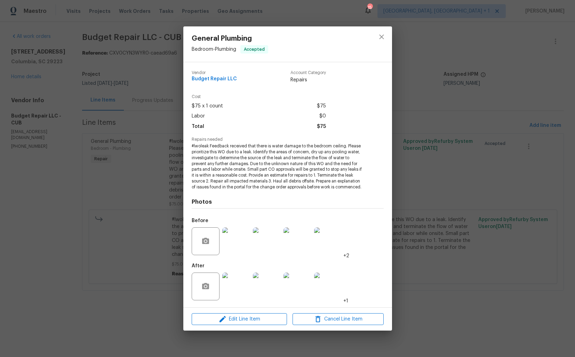
click at [463, 183] on div "General Plumbing Bedroom - Plumbing Accepted Vendor Budget Repair LLC Account C…" at bounding box center [287, 178] width 575 height 357
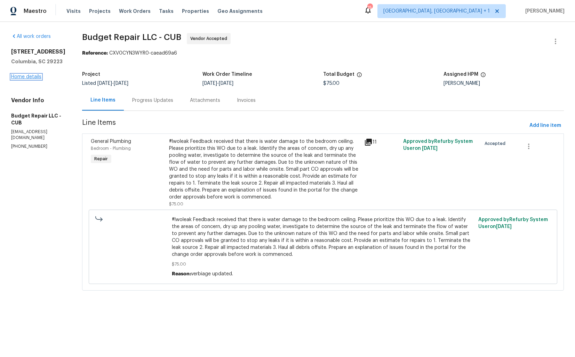
click at [26, 79] on link "Home details" at bounding box center [26, 76] width 30 height 5
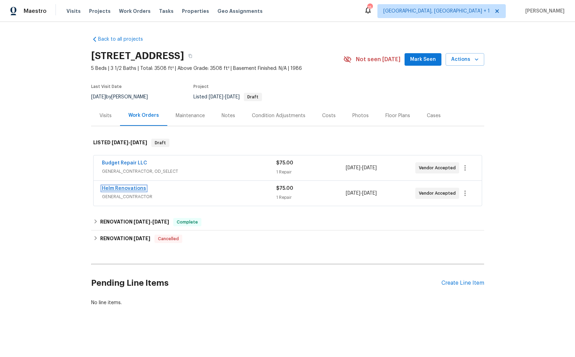
click at [118, 187] on link "Helm Renovations" at bounding box center [124, 188] width 44 height 5
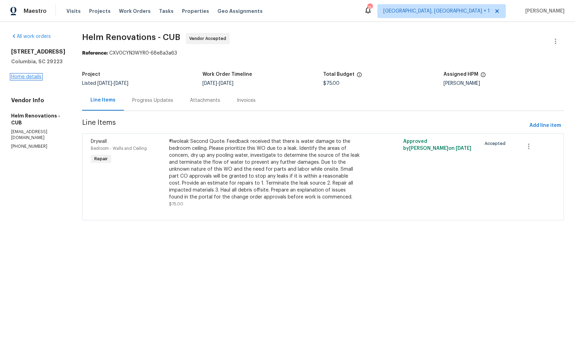
click at [34, 79] on link "Home details" at bounding box center [26, 76] width 30 height 5
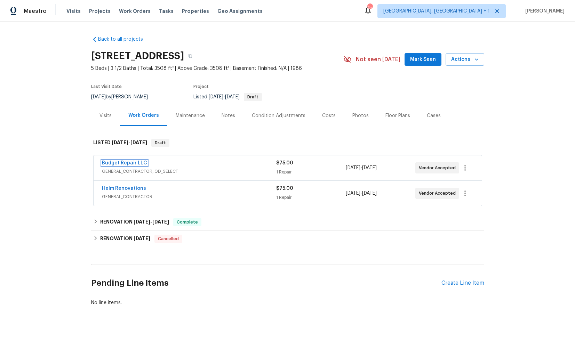
click at [120, 163] on link "Budget Repair LLC" at bounding box center [124, 163] width 45 height 5
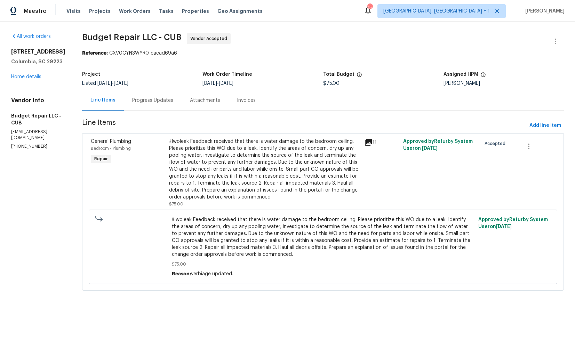
click at [218, 154] on div "#lwoleak Feedback received that there is water damage to the bedroom ceiling. P…" at bounding box center [264, 169] width 191 height 63
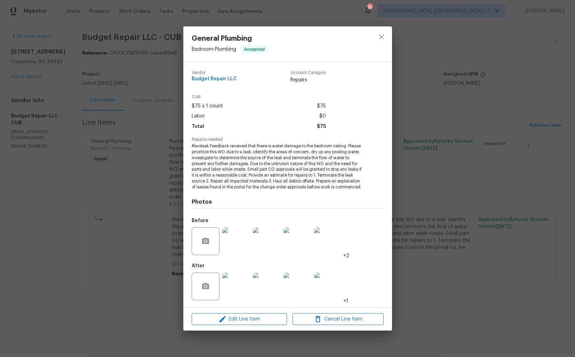
click at [240, 285] on img at bounding box center [236, 287] width 28 height 28
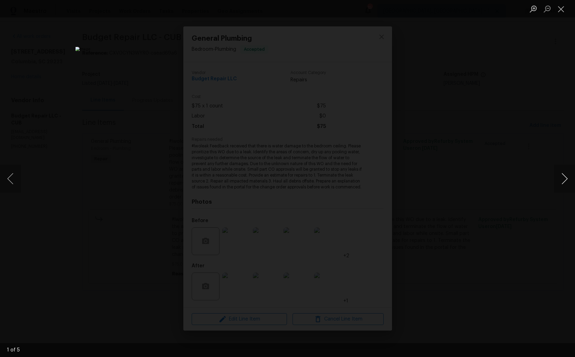
click at [560, 180] on button "Next image" at bounding box center [564, 179] width 21 height 28
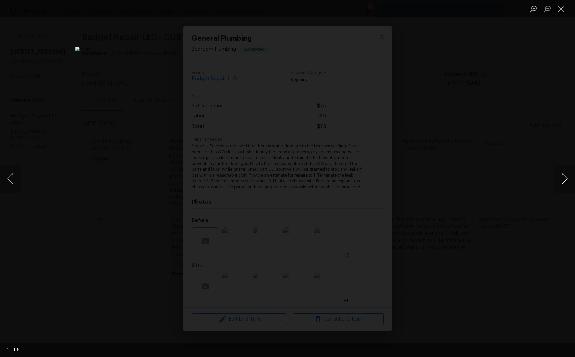
click at [560, 180] on button "Next image" at bounding box center [564, 179] width 21 height 28
click at [492, 198] on div "Lightbox" at bounding box center [287, 178] width 575 height 357
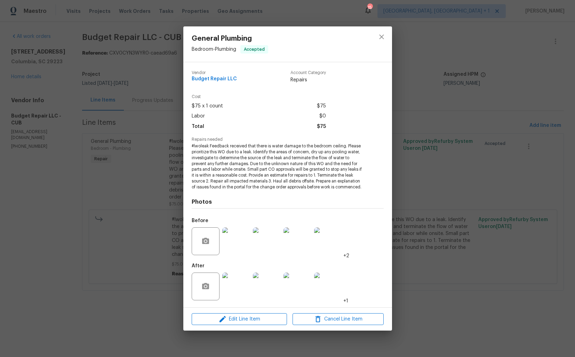
click at [235, 282] on img at bounding box center [236, 287] width 28 height 28
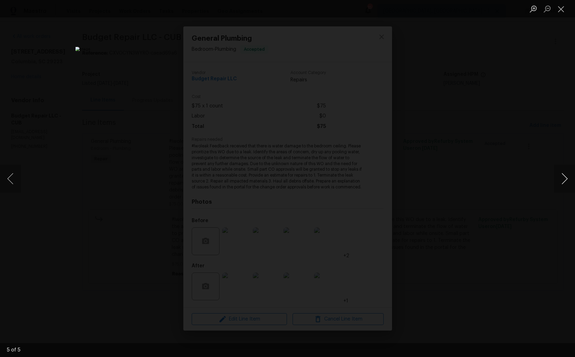
click at [561, 182] on button "Next image" at bounding box center [564, 179] width 21 height 28
click at [561, 179] on button "Next image" at bounding box center [564, 179] width 21 height 28
click at [559, 183] on button "Next image" at bounding box center [564, 179] width 21 height 28
click at [565, 175] on button "Next image" at bounding box center [564, 179] width 21 height 28
click at [513, 180] on div "Lightbox" at bounding box center [287, 178] width 575 height 357
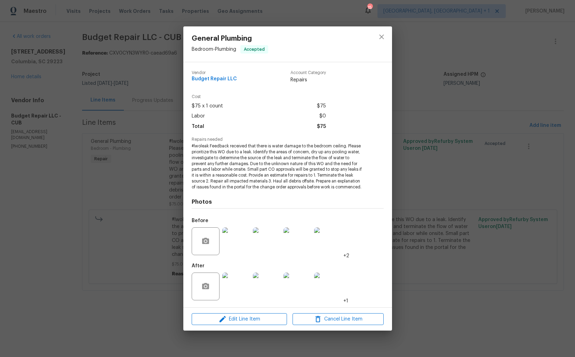
click at [249, 237] on img at bounding box center [236, 241] width 28 height 28
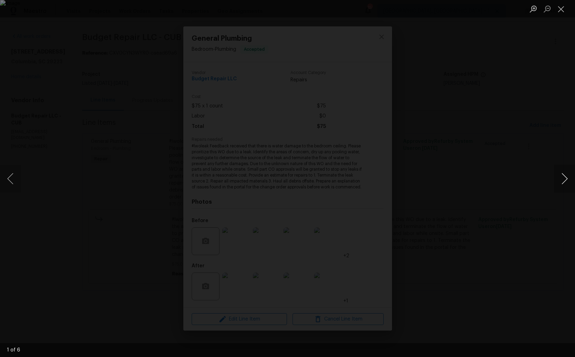
click at [560, 182] on button "Next image" at bounding box center [564, 179] width 21 height 28
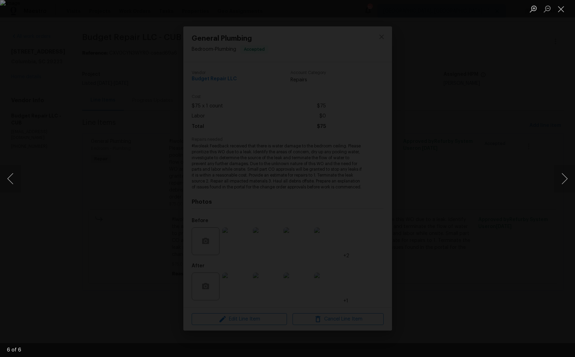
click at [521, 178] on div "Lightbox" at bounding box center [287, 178] width 575 height 357
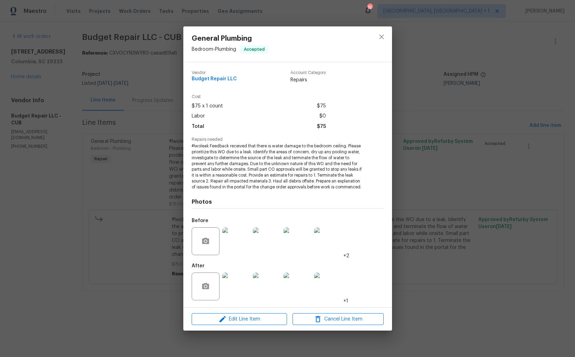
click at [107, 222] on div "General Plumbing Bedroom - Plumbing Accepted Vendor Budget Repair LLC Account C…" at bounding box center [287, 178] width 575 height 357
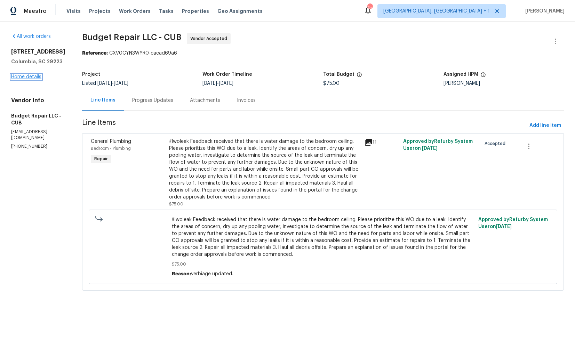
click at [21, 79] on link "Home details" at bounding box center [26, 76] width 30 height 5
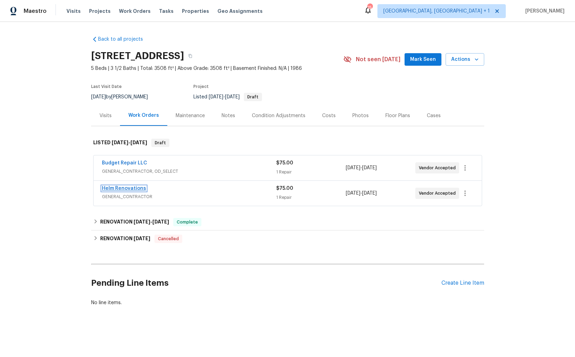
click at [121, 188] on link "Helm Renovations" at bounding box center [124, 188] width 44 height 5
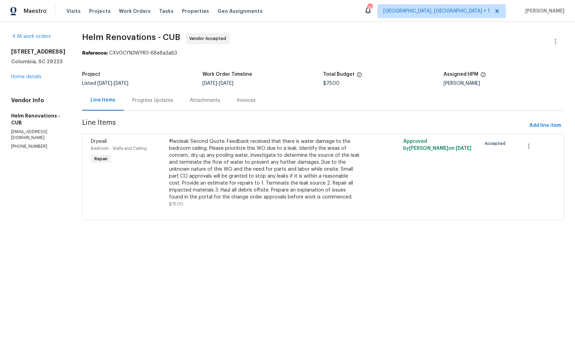
click at [219, 153] on div "#lwoleak Second Quote: Feedback received that there is water damage to the bedr…" at bounding box center [264, 169] width 191 height 63
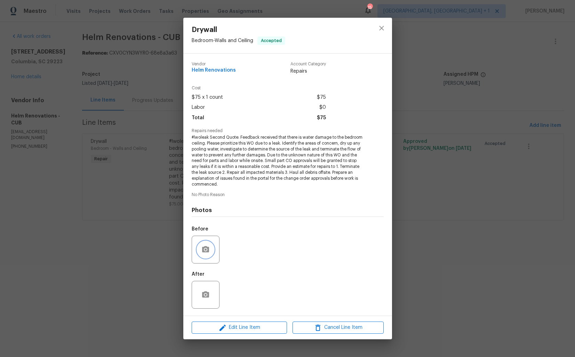
click at [206, 250] on icon "button" at bounding box center [205, 250] width 8 height 8
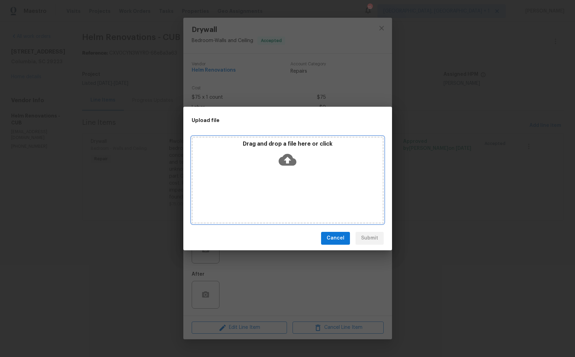
click at [284, 163] on icon at bounding box center [288, 160] width 18 height 12
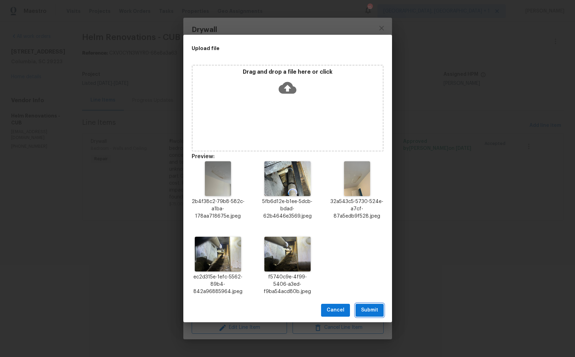
click at [371, 310] on span "Submit" at bounding box center [369, 310] width 17 height 9
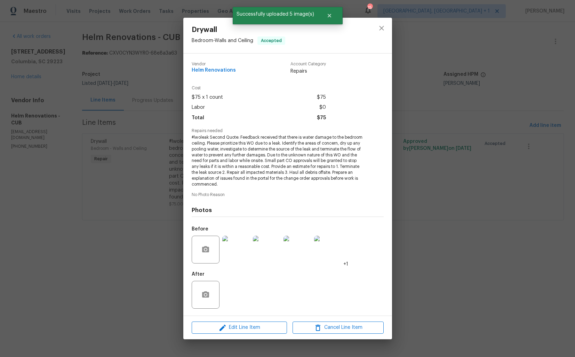
click at [136, 286] on div "Drywall Bedroom - Walls and Ceiling Accepted Vendor Helm Renovations Account Ca…" at bounding box center [287, 178] width 575 height 357
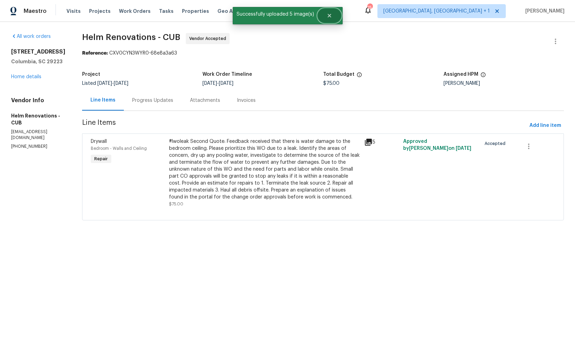
click at [329, 19] on button "Close" at bounding box center [329, 16] width 23 height 14
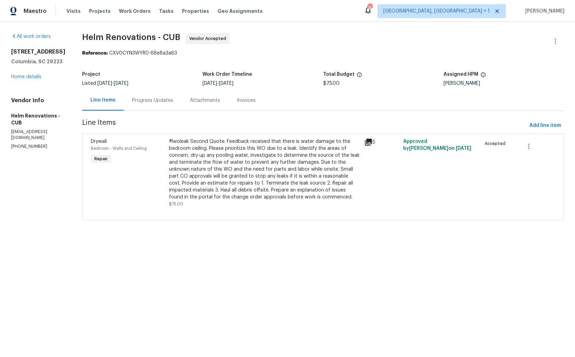
click at [163, 103] on div "Progress Updates" at bounding box center [152, 100] width 41 height 7
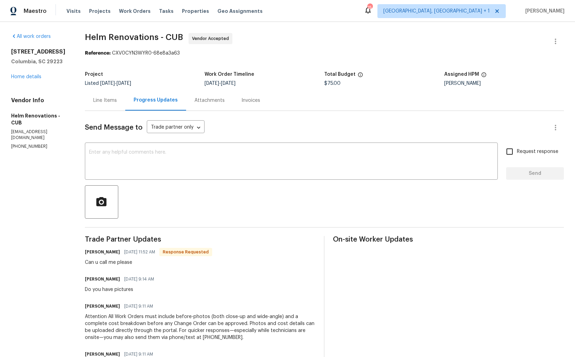
click at [101, 252] on h6 "Hector Martinez" at bounding box center [102, 252] width 35 height 7
copy h6 "Hector"
click at [183, 170] on textarea at bounding box center [291, 162] width 404 height 24
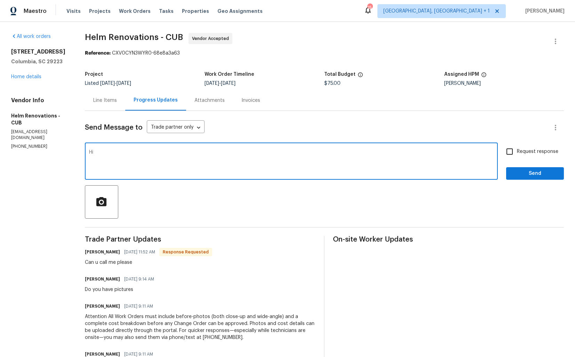
paste textarea "Hector"
click at [197, 153] on textarea "Hi Hector, apologize for the delay." at bounding box center [291, 162] width 404 height 24
click at [179, 153] on textarea "Hi Hector, apologize for the delay. Photos has been uploaded for your referance…" at bounding box center [291, 162] width 404 height 24
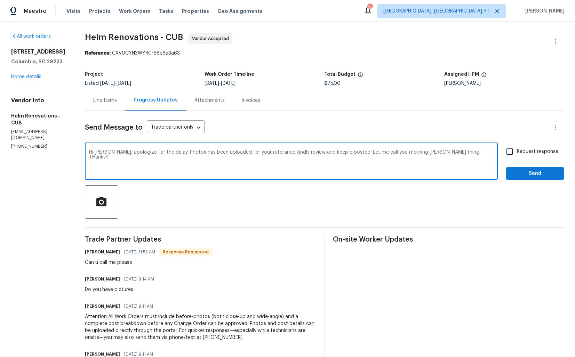
paste textarea "es for the delay. The photos have been uploaded for your reference. Kindly revi…"
type textarea "Hi Hector, apologies for the delay. The photos have been uploaded for your refe…"
click at [519, 175] on span "Send" at bounding box center [535, 173] width 47 height 9
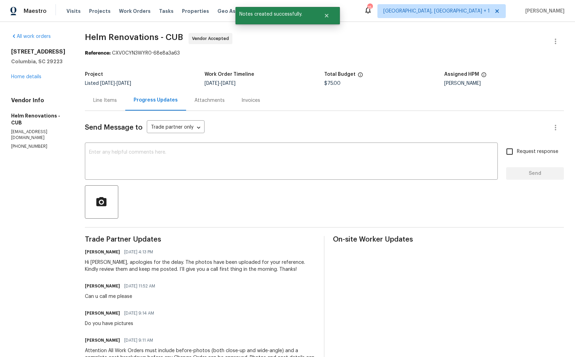
click at [104, 325] on div "Do you have pictures" at bounding box center [121, 323] width 73 height 7
copy div "Do you have pictures"
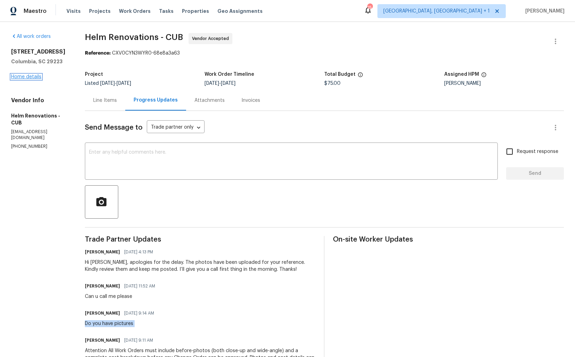
click at [34, 75] on link "Home details" at bounding box center [26, 76] width 30 height 5
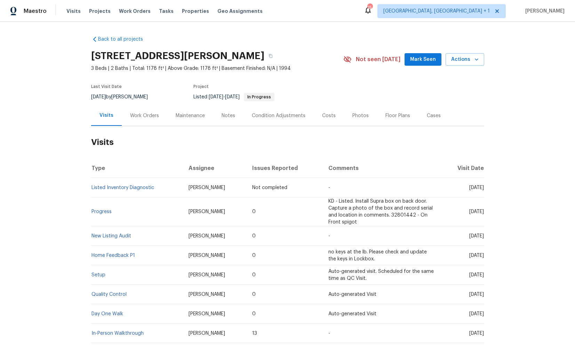
click at [139, 115] on div "Work Orders" at bounding box center [144, 115] width 29 height 7
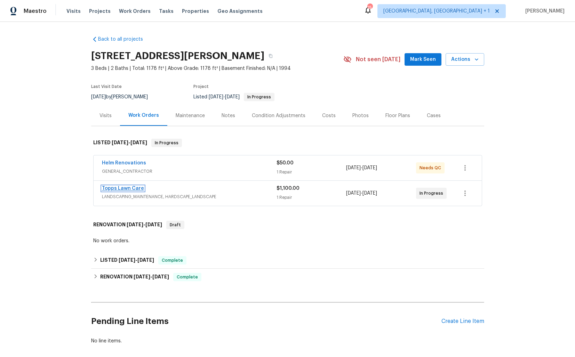
click at [114, 188] on link "Topps Lawn Care" at bounding box center [123, 188] width 42 height 5
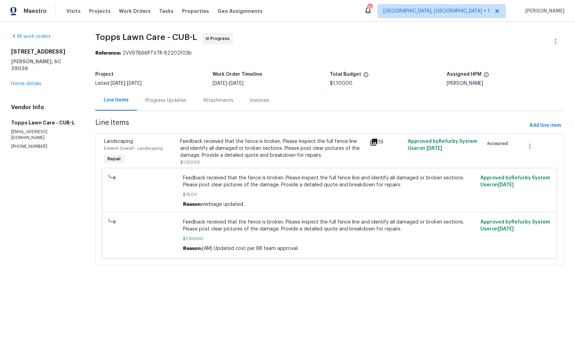
click at [166, 98] on div "Progress Updates" at bounding box center [165, 100] width 41 height 7
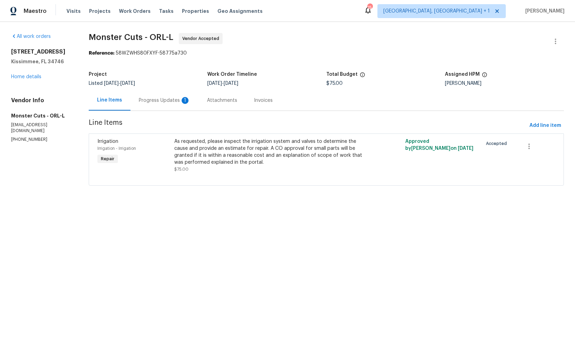
click at [162, 102] on div "Progress Updates 1" at bounding box center [164, 100] width 51 height 7
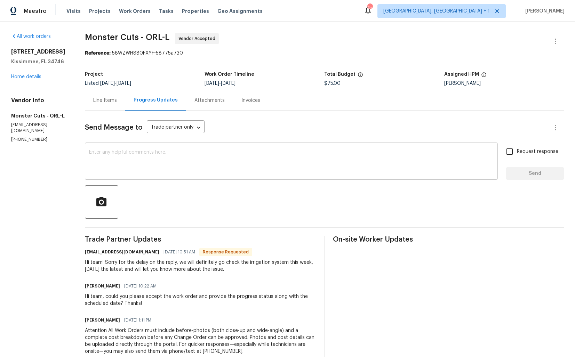
click at [129, 168] on textarea at bounding box center [291, 162] width 404 height 24
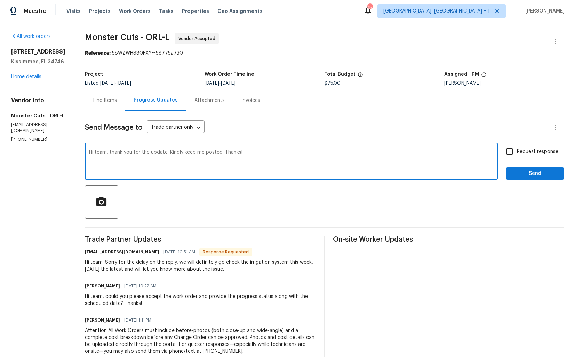
click at [287, 152] on textarea "Hi team, thank you for the update. Kindly keep me posted. Thanks!" at bounding box center [291, 162] width 404 height 24
type textarea "Hi team, thank you for the update. Kindly keep me posted. Thanks!"
click at [514, 157] on input "Request response" at bounding box center [509, 151] width 15 height 15
checkbox input "true"
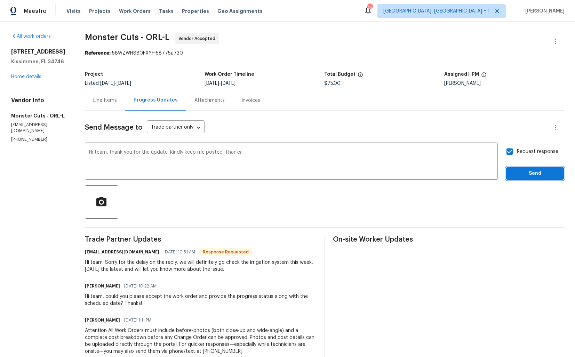
click at [520, 169] on button "Send" at bounding box center [535, 173] width 58 height 13
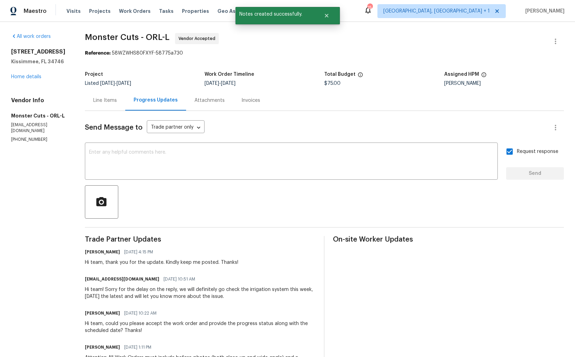
click at [118, 297] on div "Hi team! Sorry for the delay on the reply, we will definitely go check the irri…" at bounding box center [200, 293] width 231 height 14
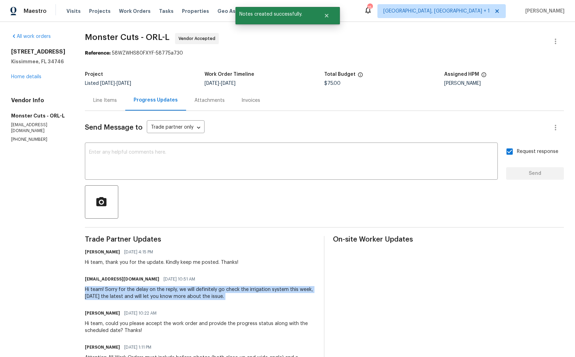
copy div "Hi team! Sorry for the delay on the reply, we will definitely go check the irri…"
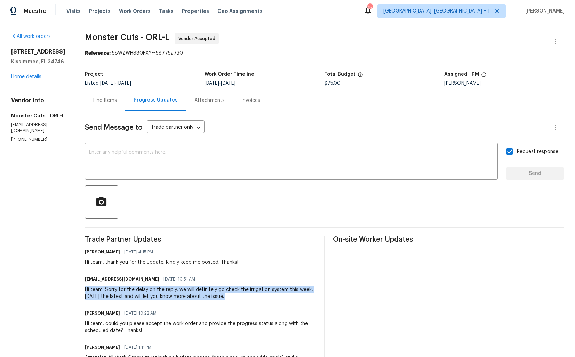
click at [293, 66] on section "Monster Cuts - ORL-L Vendor Accepted Reference: 58WZWHS80FXYF-58775a730 Project…" at bounding box center [324, 235] width 479 height 405
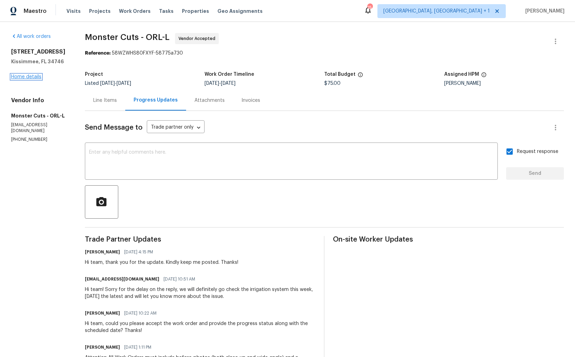
click at [19, 75] on link "Home details" at bounding box center [26, 76] width 30 height 5
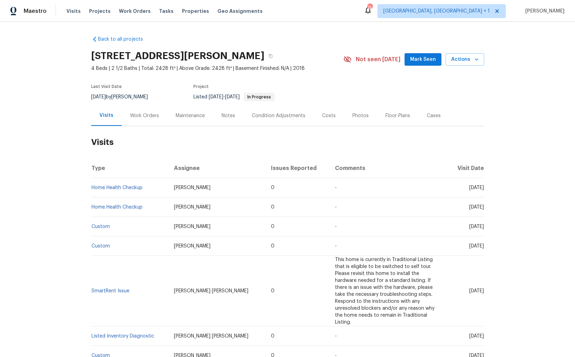
click at [132, 118] on div "Work Orders" at bounding box center [144, 115] width 29 height 7
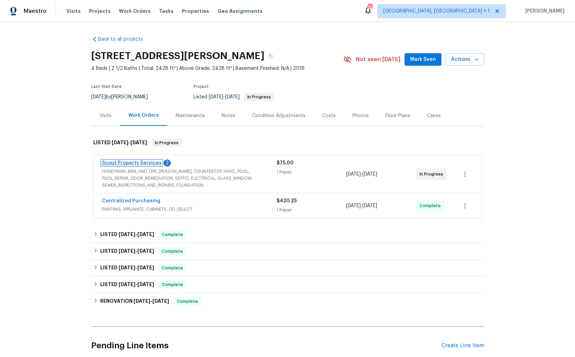
click at [133, 164] on link "Scout Property Services" at bounding box center [132, 163] width 60 height 5
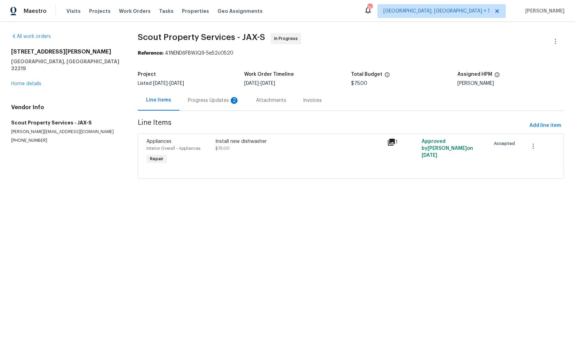
click at [204, 103] on div "Progress Updates 2" at bounding box center [213, 100] width 51 height 7
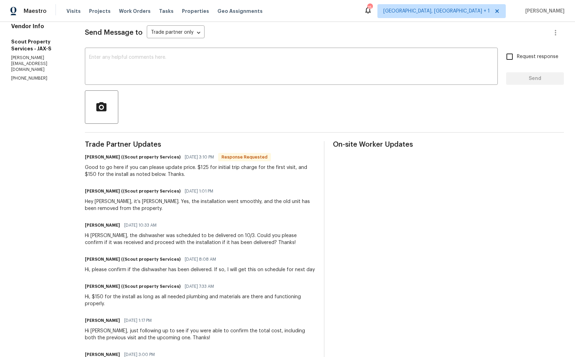
scroll to position [95, 0]
drag, startPoint x: 198, startPoint y: 168, endPoint x: 207, endPoint y: 168, distance: 9.1
click at [207, 168] on div "Good to go here if you can please update price. $125 for initial trip charge fo…" at bounding box center [200, 171] width 231 height 14
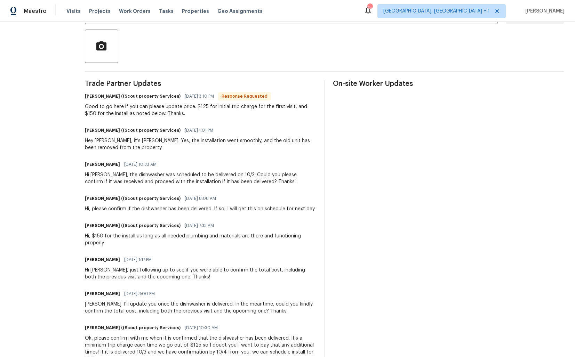
scroll to position [180, 0]
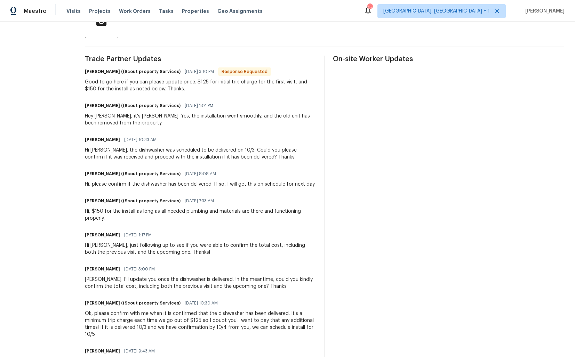
drag, startPoint x: 188, startPoint y: 319, endPoint x: 204, endPoint y: 320, distance: 15.3
click at [204, 320] on div "Ok, please confirm with me when it is confirmed that the dishwasher has been de…" at bounding box center [200, 324] width 231 height 28
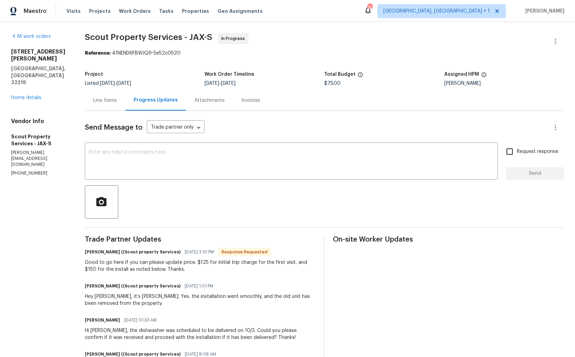
click at [108, 98] on div "Line Items" at bounding box center [105, 100] width 24 height 7
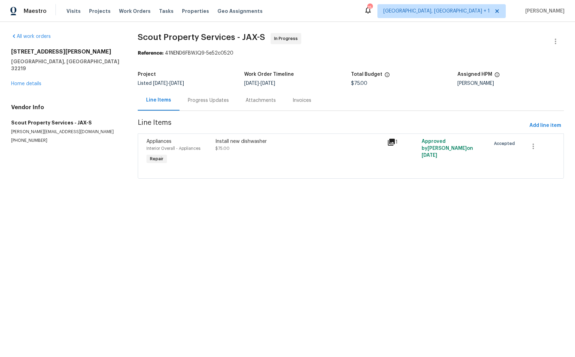
click at [242, 145] on div "Install new dishwasher $75.00" at bounding box center [299, 145] width 168 height 14
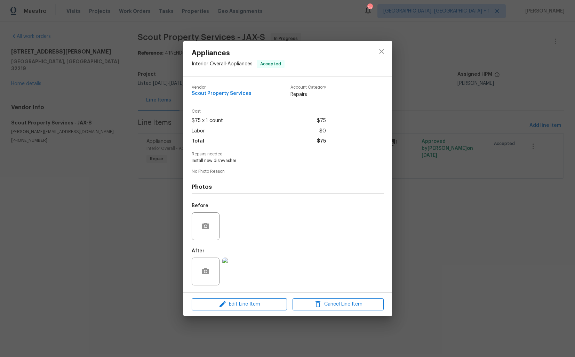
click at [235, 273] on img at bounding box center [236, 272] width 28 height 28
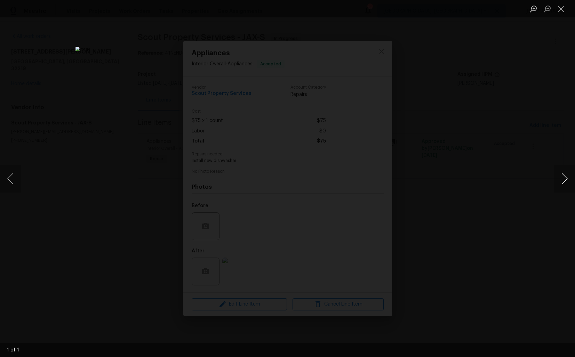
click at [566, 177] on button "Next image" at bounding box center [564, 179] width 21 height 28
click at [562, 8] on button "Close lightbox" at bounding box center [561, 9] width 14 height 12
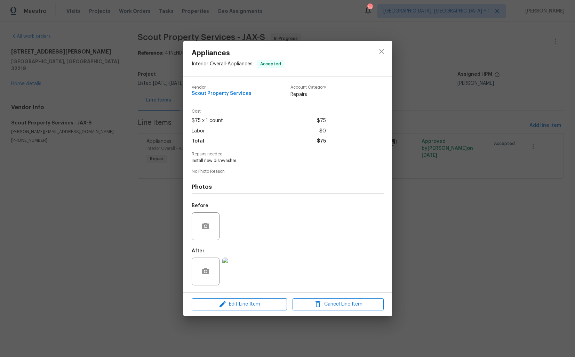
click at [406, 129] on div "Appliances Interior Overall - Appliances Accepted Vendor Scout Property Service…" at bounding box center [287, 178] width 575 height 357
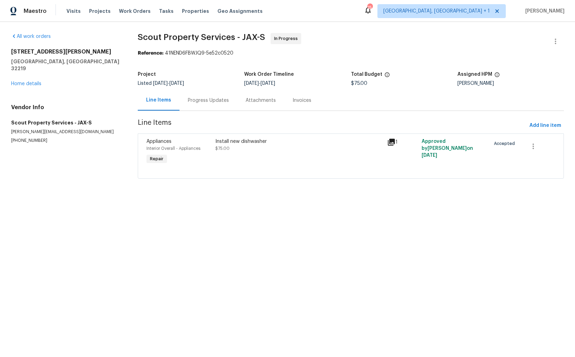
click at [223, 106] on div "Progress Updates" at bounding box center [208, 100] width 58 height 21
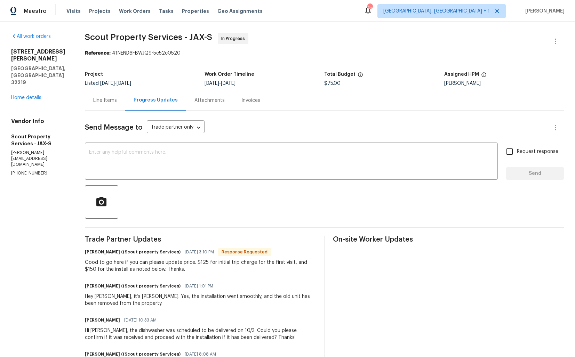
click at [105, 110] on div "Line Items" at bounding box center [105, 100] width 40 height 21
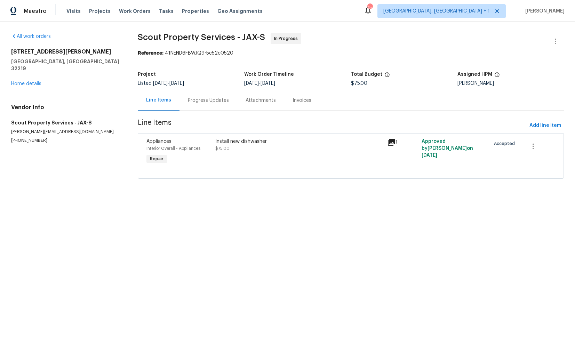
click at [248, 146] on div "Install new dishwasher $75.00" at bounding box center [299, 145] width 168 height 14
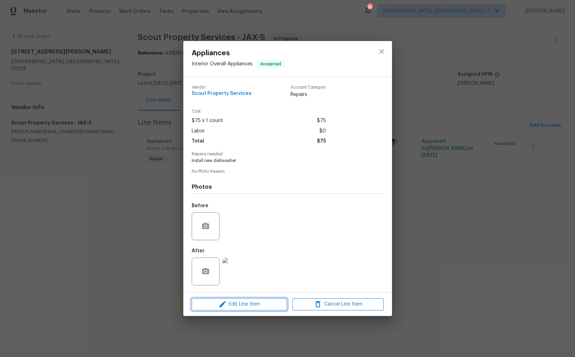
click at [236, 305] on span "Edit Line Item" at bounding box center [239, 304] width 91 height 9
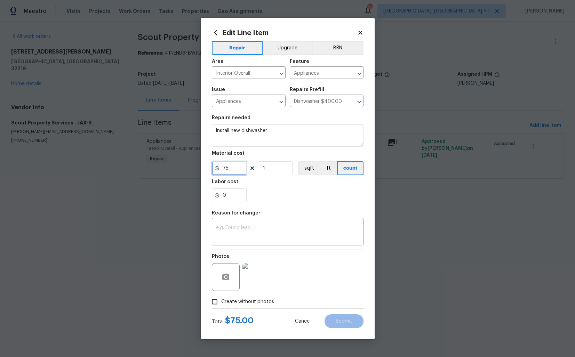
click at [234, 173] on input "75" at bounding box center [229, 168] width 35 height 14
type input "275"
click at [271, 227] on textarea at bounding box center [287, 232] width 143 height 15
click at [266, 231] on textarea at bounding box center [287, 232] width 143 height 15
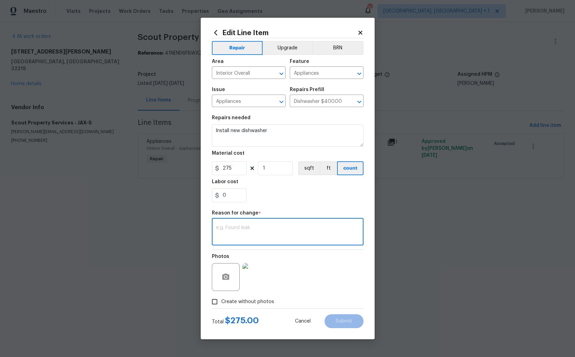
paste textarea "(AM) Updated per vendor’s final cost."
type textarea "(AM) Updated per vendor’s final cost."
click at [346, 321] on span "Submit" at bounding box center [344, 321] width 17 height 5
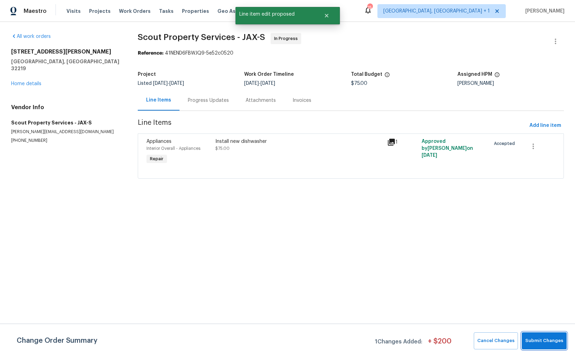
click at [538, 340] on span "Submit Changes" at bounding box center [544, 341] width 38 height 8
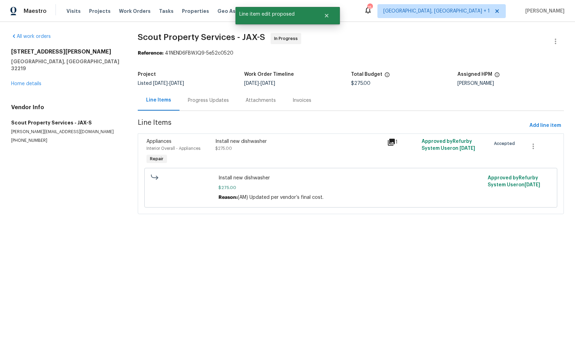
click at [210, 101] on div "Progress Updates" at bounding box center [208, 100] width 41 height 7
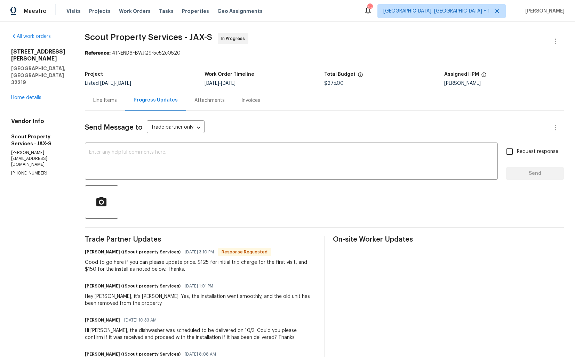
click at [127, 296] on div "Hey [PERSON_NAME], it’s [PERSON_NAME]. Yes, the installation went smoothly, and…" at bounding box center [200, 300] width 231 height 14
copy div "Leslie"
click at [143, 154] on textarea at bounding box center [291, 162] width 404 height 24
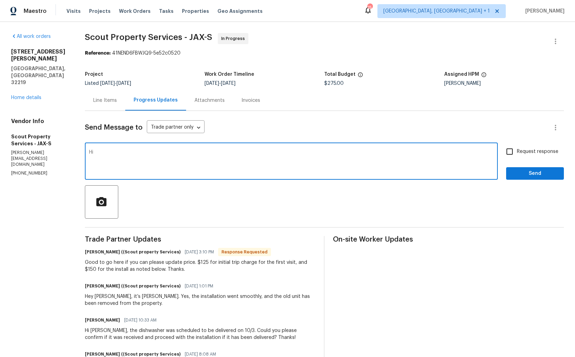
paste textarea "Leslie"
type textarea "Hi [PERSON_NAME], thank you for completing the job. Cost has been updated. Kind…"
click at [515, 151] on input "Request response" at bounding box center [509, 151] width 15 height 15
checkbox input "true"
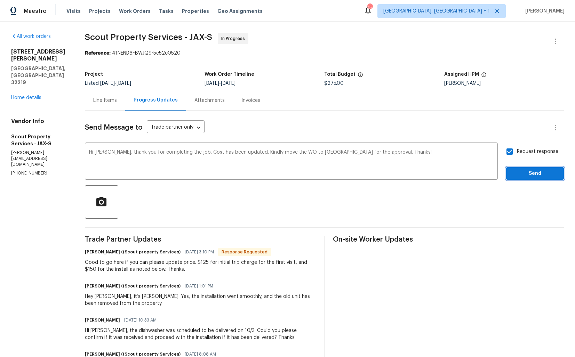
click at [522, 169] on button "Send" at bounding box center [535, 173] width 58 height 13
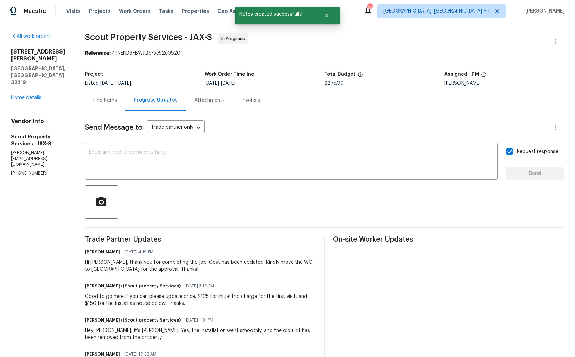
click at [120, 302] on div "Good to go here if you can please update price. $125 for initial trip charge fo…" at bounding box center [200, 300] width 231 height 14
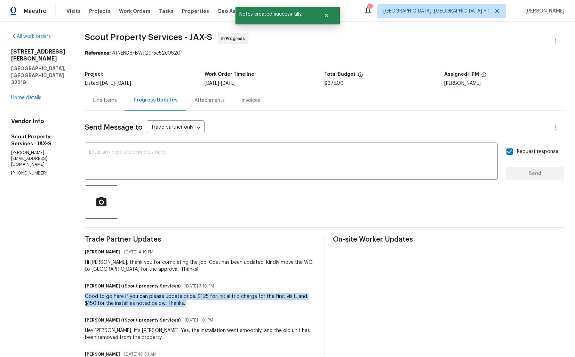
click at [120, 302] on div "Good to go here if you can please update price. $125 for initial trip charge fo…" at bounding box center [200, 300] width 231 height 14
copy div "Good to go here if you can please update price. $125 for initial trip charge fo…"
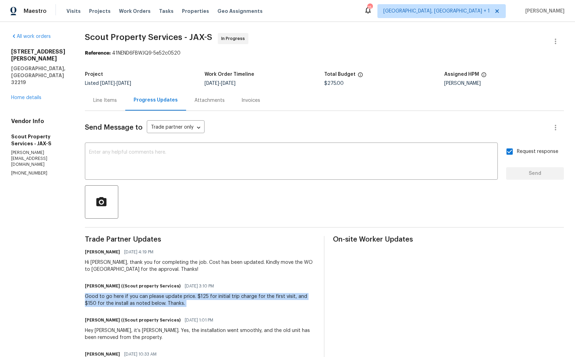
click at [168, 73] on div "Project" at bounding box center [145, 76] width 120 height 9
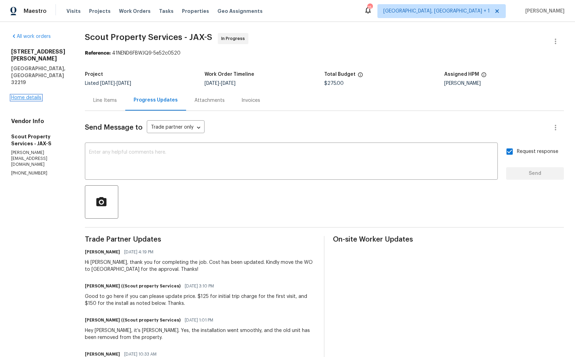
click at [23, 95] on link "Home details" at bounding box center [26, 97] width 30 height 5
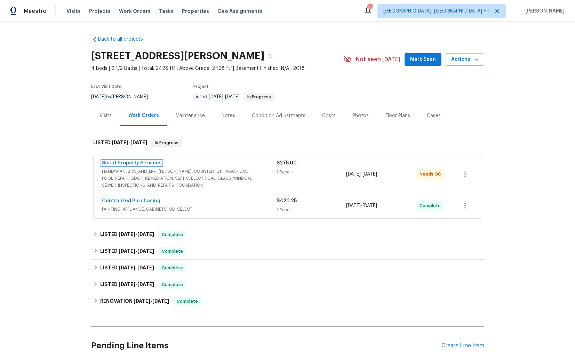
click at [129, 162] on link "Scout Property Services" at bounding box center [132, 163] width 60 height 5
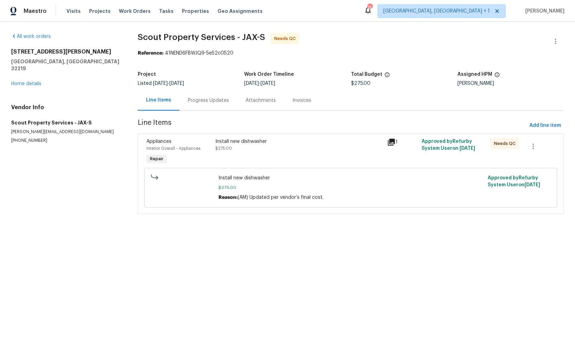
click at [207, 103] on div "Progress Updates" at bounding box center [208, 100] width 41 height 7
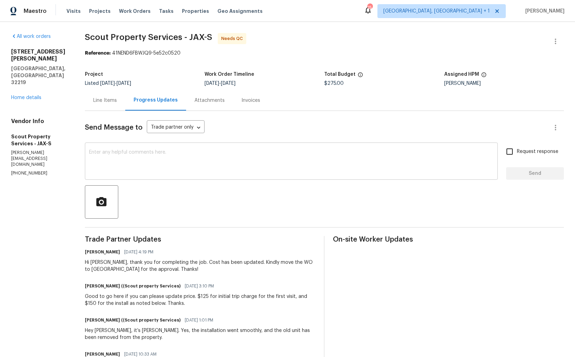
click at [148, 174] on textarea at bounding box center [291, 162] width 404 height 24
click at [98, 264] on div "Hi [PERSON_NAME], thank you for completing the job. Cost has been updated. Kind…" at bounding box center [200, 266] width 231 height 14
copy div "Leslie"
click at [144, 174] on textarea at bounding box center [291, 162] width 404 height 24
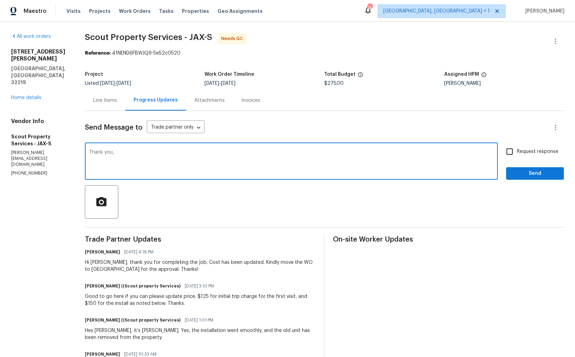
paste textarea "Leslie"
type textarea "Thank you, [PERSON_NAME]. WO is approved."
click at [528, 172] on span "Send" at bounding box center [535, 173] width 47 height 9
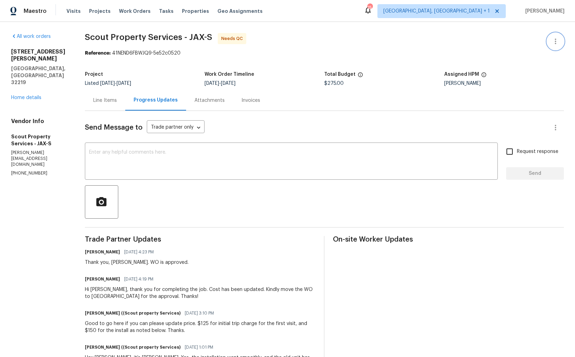
click at [554, 43] on icon "button" at bounding box center [555, 41] width 8 height 8
click at [520, 46] on li "Edit" at bounding box center [532, 41] width 75 height 11
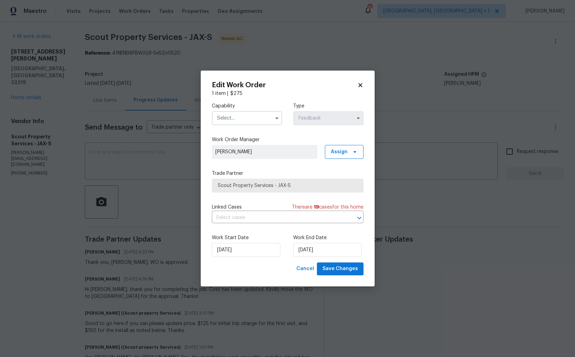
click at [257, 120] on input "text" at bounding box center [247, 118] width 70 height 14
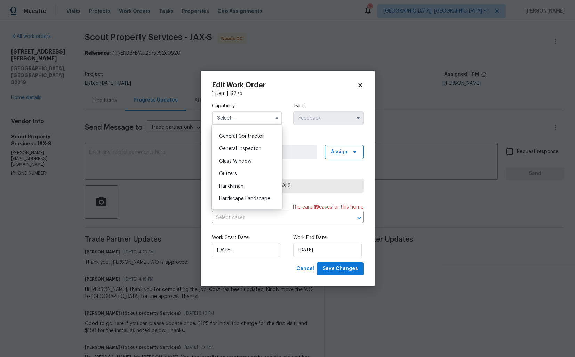
scroll to position [335, 0]
click at [229, 179] on span "Handyman" at bounding box center [231, 180] width 24 height 5
type input "Handyman"
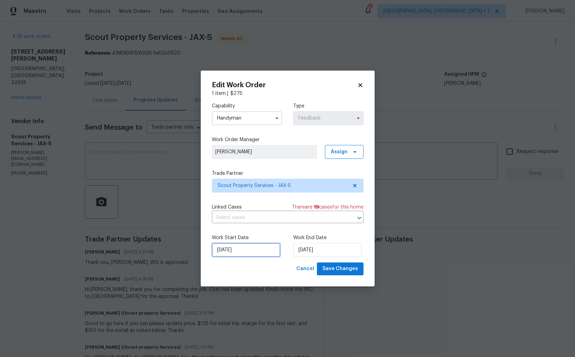
click at [254, 248] on input "24/09/2025" at bounding box center [246, 250] width 69 height 14
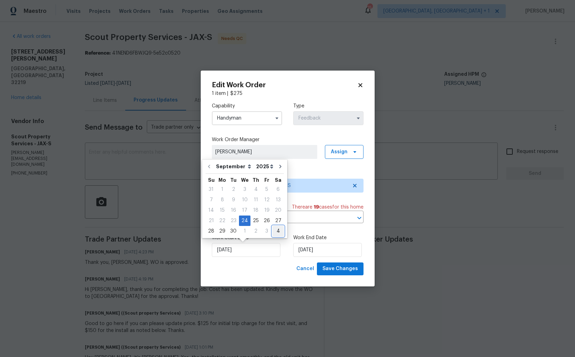
click at [274, 230] on div "4" at bounding box center [277, 231] width 11 height 10
type input "04/10/2025"
select select "9"
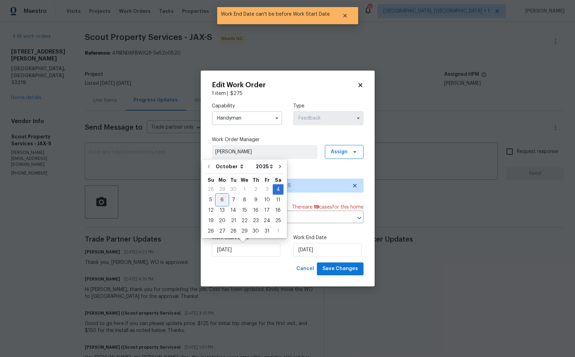
click at [221, 200] on div "6" at bounding box center [221, 200] width 11 height 10
type input "06/10/2025"
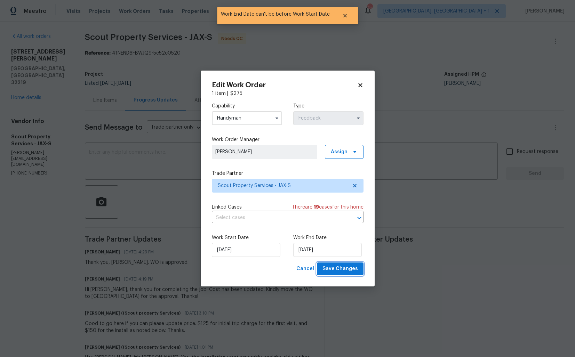
click at [344, 267] on span "Save Changes" at bounding box center [339, 269] width 35 height 9
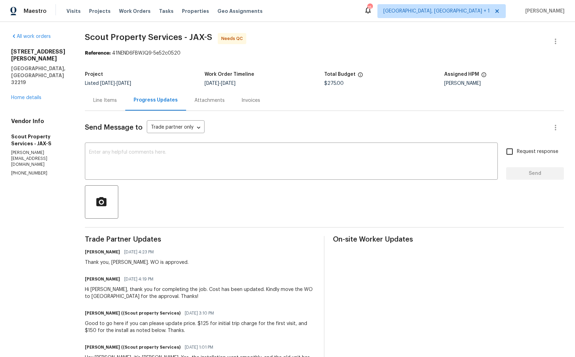
click at [106, 102] on div "Line Items" at bounding box center [105, 100] width 24 height 7
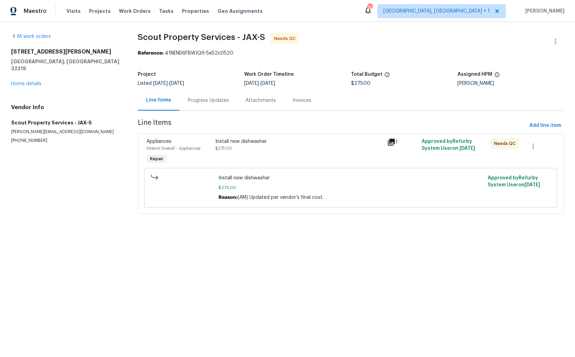
click at [256, 152] on div "Install new dishwasher $275.00" at bounding box center [299, 152] width 172 height 32
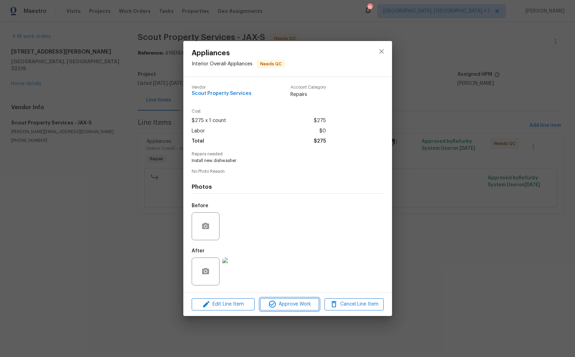
click at [288, 305] on span "Approve Work" at bounding box center [289, 304] width 55 height 9
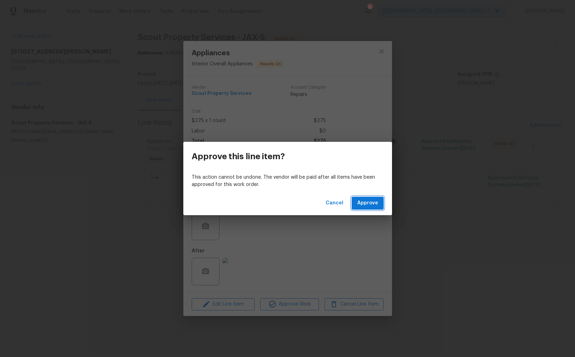
click at [373, 202] on span "Approve" at bounding box center [367, 203] width 21 height 9
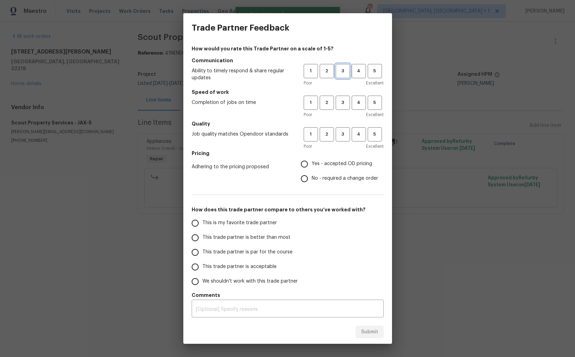
click at [344, 74] on span "3" at bounding box center [342, 71] width 13 height 8
click at [339, 108] on button "3" at bounding box center [343, 103] width 14 height 14
click at [340, 129] on button "3" at bounding box center [343, 134] width 14 height 14
click at [310, 170] on input "Yes - accepted OD pricing" at bounding box center [304, 164] width 15 height 15
radio input "true"
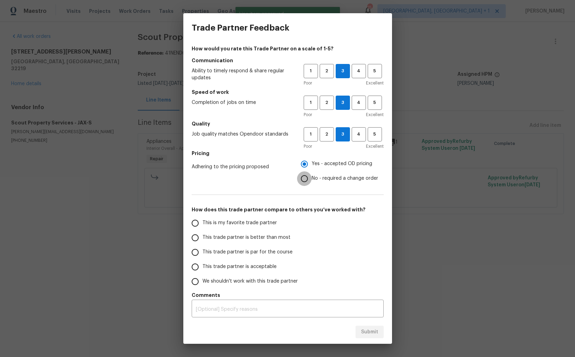
click at [306, 181] on input "No - required a change order" at bounding box center [304, 178] width 15 height 15
radio input "true"
click at [228, 245] on label "This trade partner is par for the course" at bounding box center [243, 252] width 110 height 15
click at [202, 245] on input "This trade partner is par for the course" at bounding box center [195, 252] width 15 height 15
radio input "false"
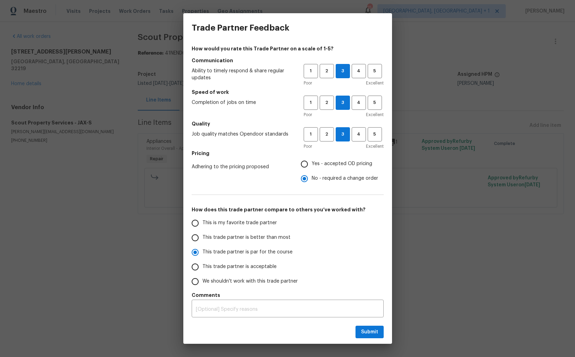
click at [234, 235] on span "This trade partner is better than most" at bounding box center [246, 237] width 88 height 7
click at [202, 235] on input "This trade partner is better than most" at bounding box center [195, 238] width 15 height 15
click at [367, 328] on span "Submit" at bounding box center [369, 332] width 17 height 9
radio input "true"
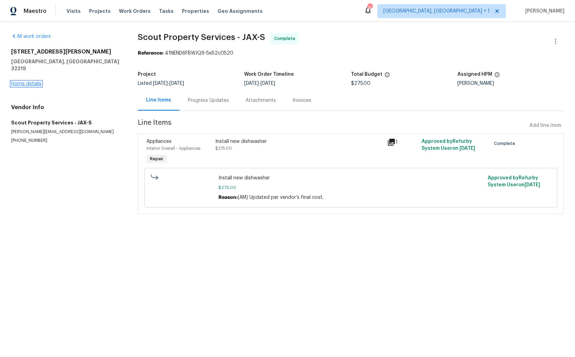
click at [38, 81] on link "Home details" at bounding box center [26, 83] width 30 height 5
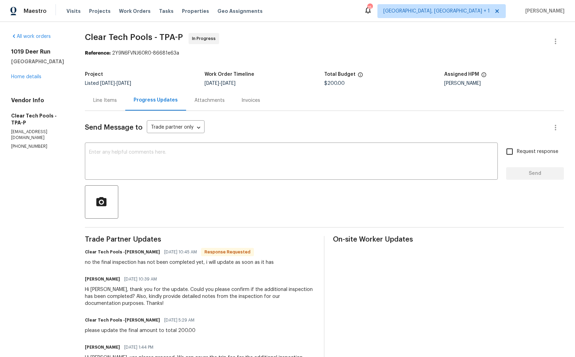
click at [131, 254] on h6 "Clear Tech Pools -[PERSON_NAME]" at bounding box center [122, 252] width 75 height 7
copy h6 "Ashley"
click at [148, 166] on textarea at bounding box center [291, 162] width 404 height 24
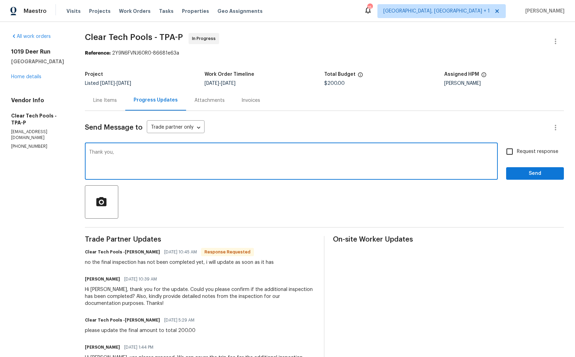
paste textarea "Ashley"
type textarea "Thank you, [PERSON_NAME]. Kindly keep me posted. Thanks!"
click at [522, 175] on span "Send" at bounding box center [535, 173] width 47 height 9
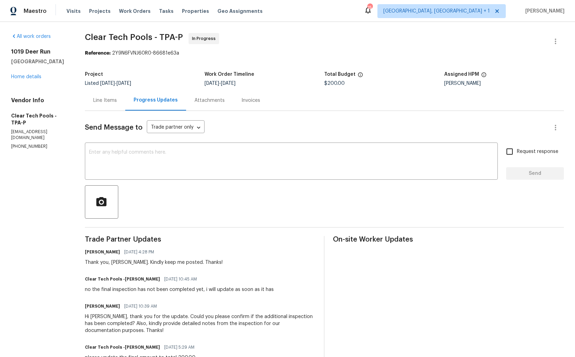
click at [120, 290] on div "no the final inspection has not been completed yet, i will update as soon as it…" at bounding box center [179, 289] width 189 height 7
copy div "no the final inspection has not been completed yet, i will update as soon as it…"
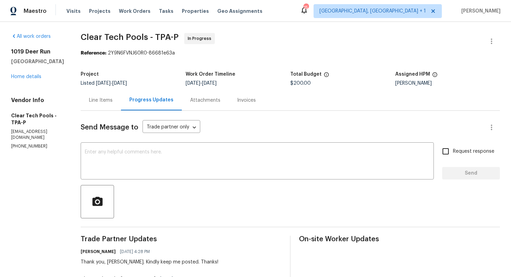
click at [111, 100] on div "Line Items" at bounding box center [101, 100] width 24 height 7
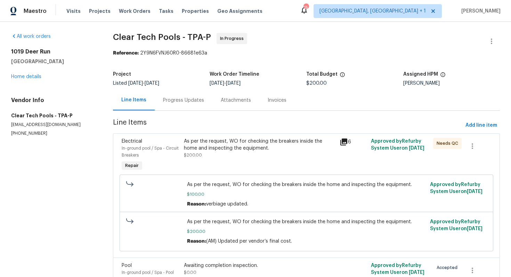
click at [183, 99] on div "Progress Updates" at bounding box center [183, 100] width 41 height 7
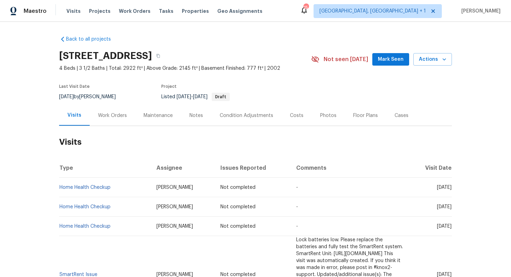
click at [100, 115] on div "Work Orders" at bounding box center [112, 115] width 29 height 7
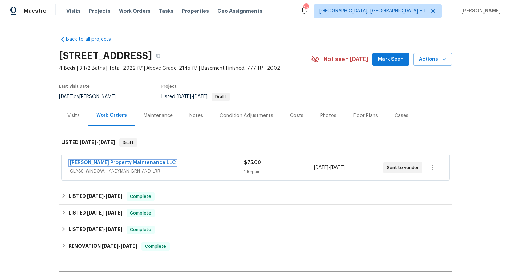
click at [107, 164] on link "[PERSON_NAME] Property Maintenance LLC" at bounding box center [123, 163] width 106 height 5
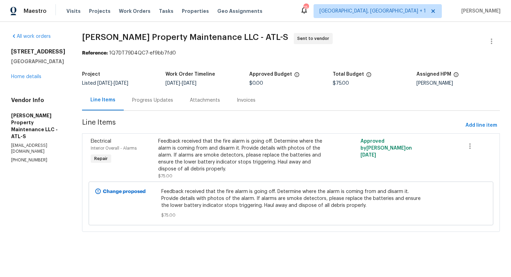
click at [147, 101] on div "Progress Updates" at bounding box center [152, 100] width 41 height 7
